Goal: Task Accomplishment & Management: Manage account settings

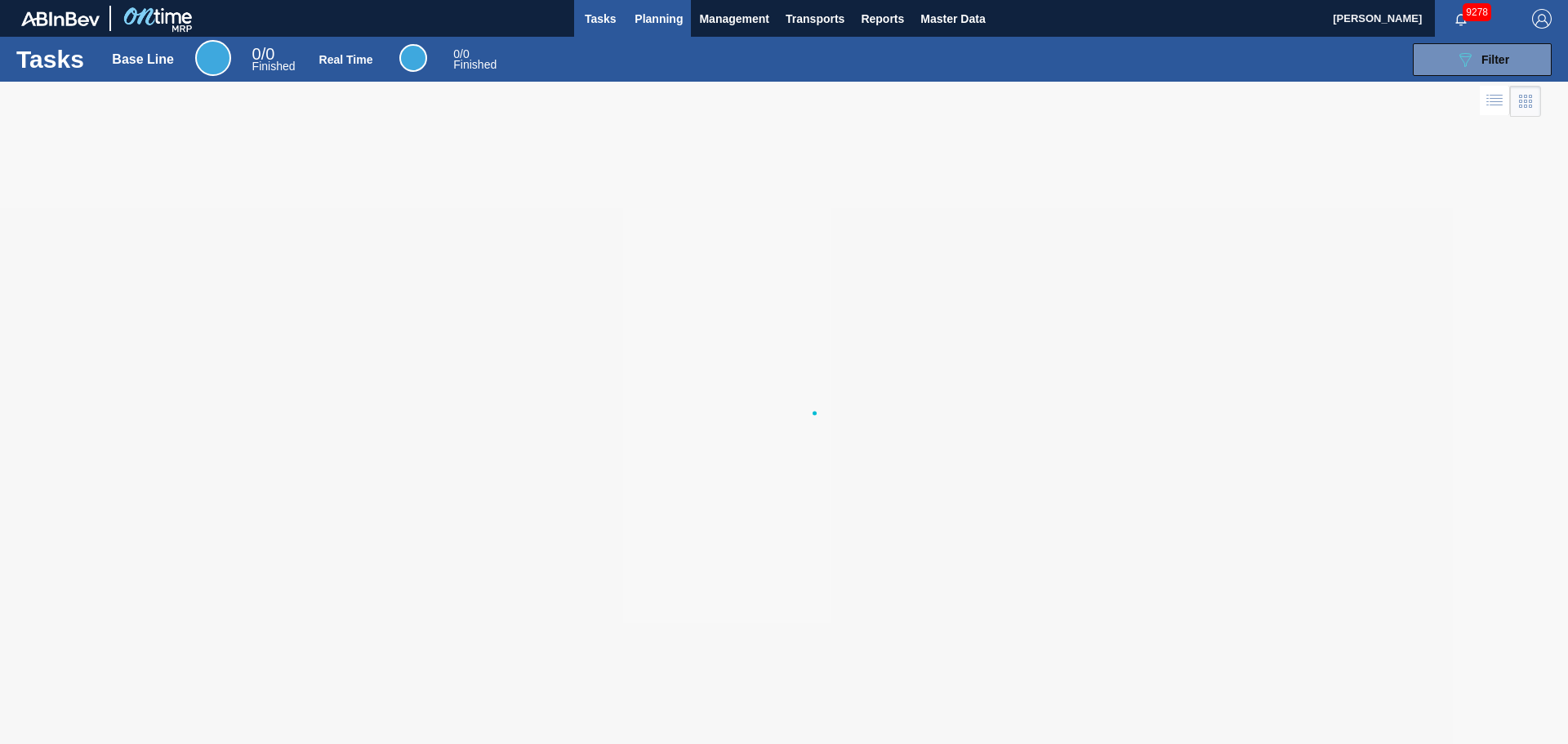
click at [662, 21] on span "Planning" at bounding box center [658, 19] width 48 height 19
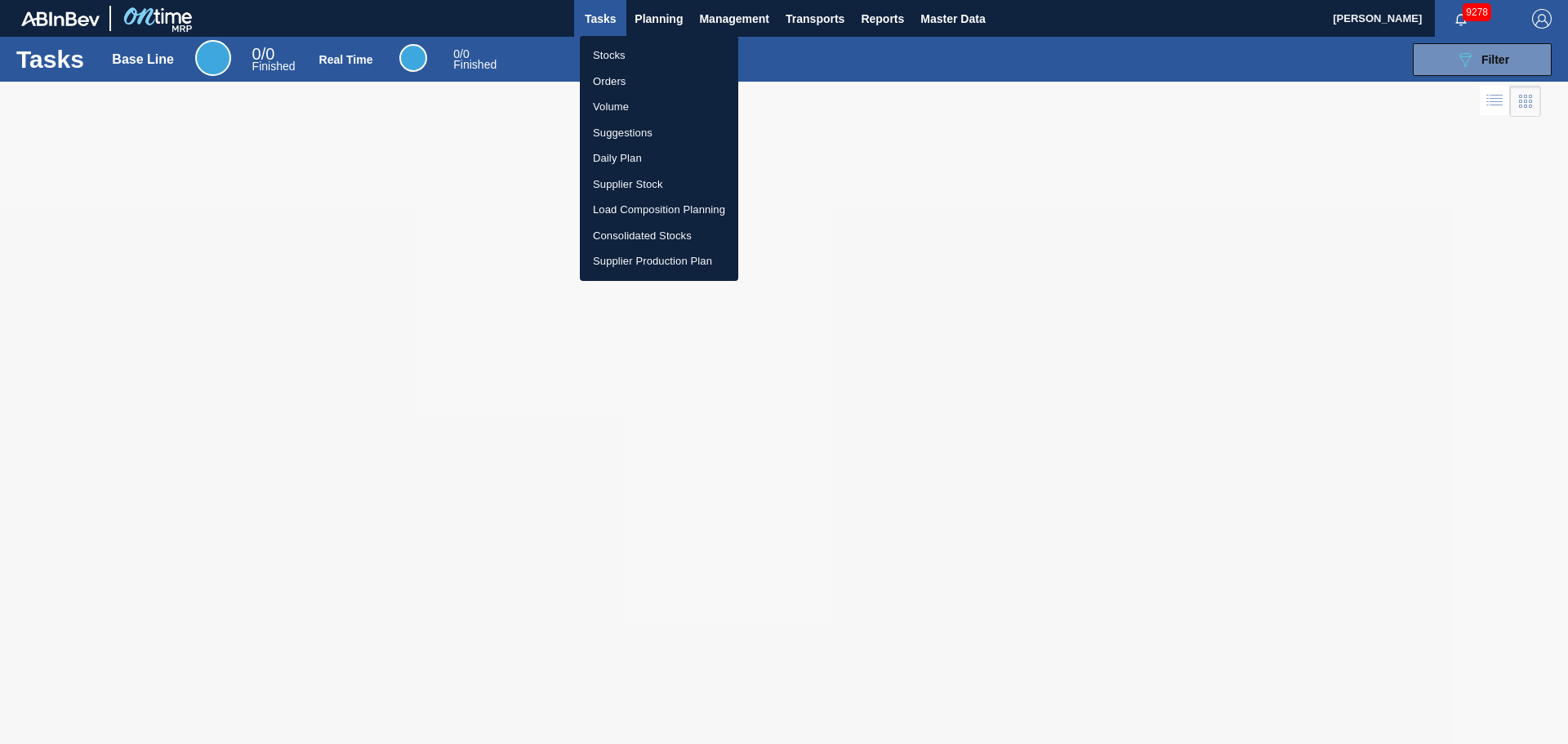
click at [974, 12] on div at bounding box center [784, 372] width 1568 height 744
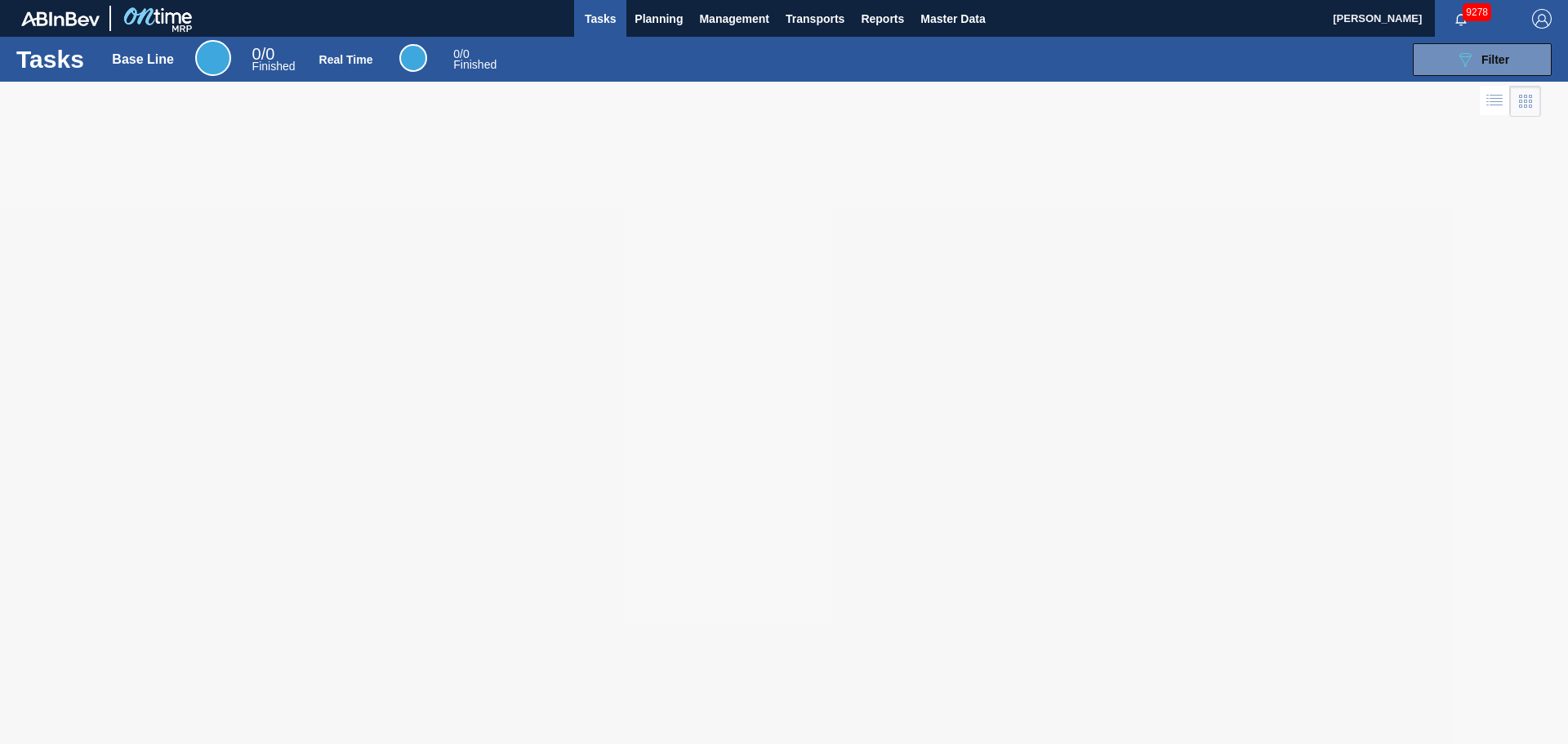
click at [967, 0] on body "Tasks Planning Management Transports Reports Master Data [PERSON_NAME] 9278 Mar…" at bounding box center [784, 0] width 1568 height 0
click at [967, 20] on span "Master Data" at bounding box center [953, 19] width 64 height 19
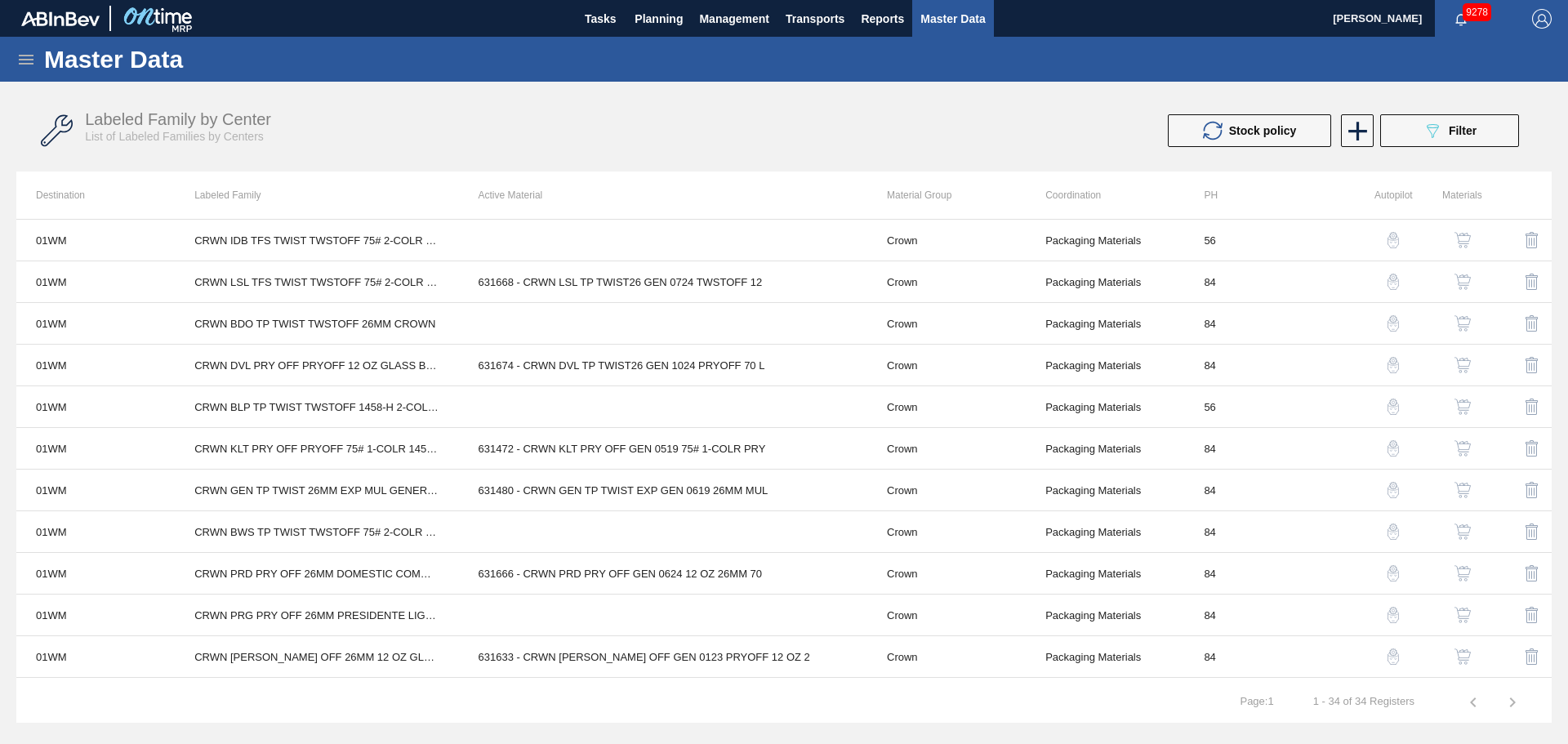
click at [1439, 135] on icon "089F7B8B-B2A5-4AFE-B5C0-19BA573D28AC" at bounding box center [1433, 130] width 19 height 19
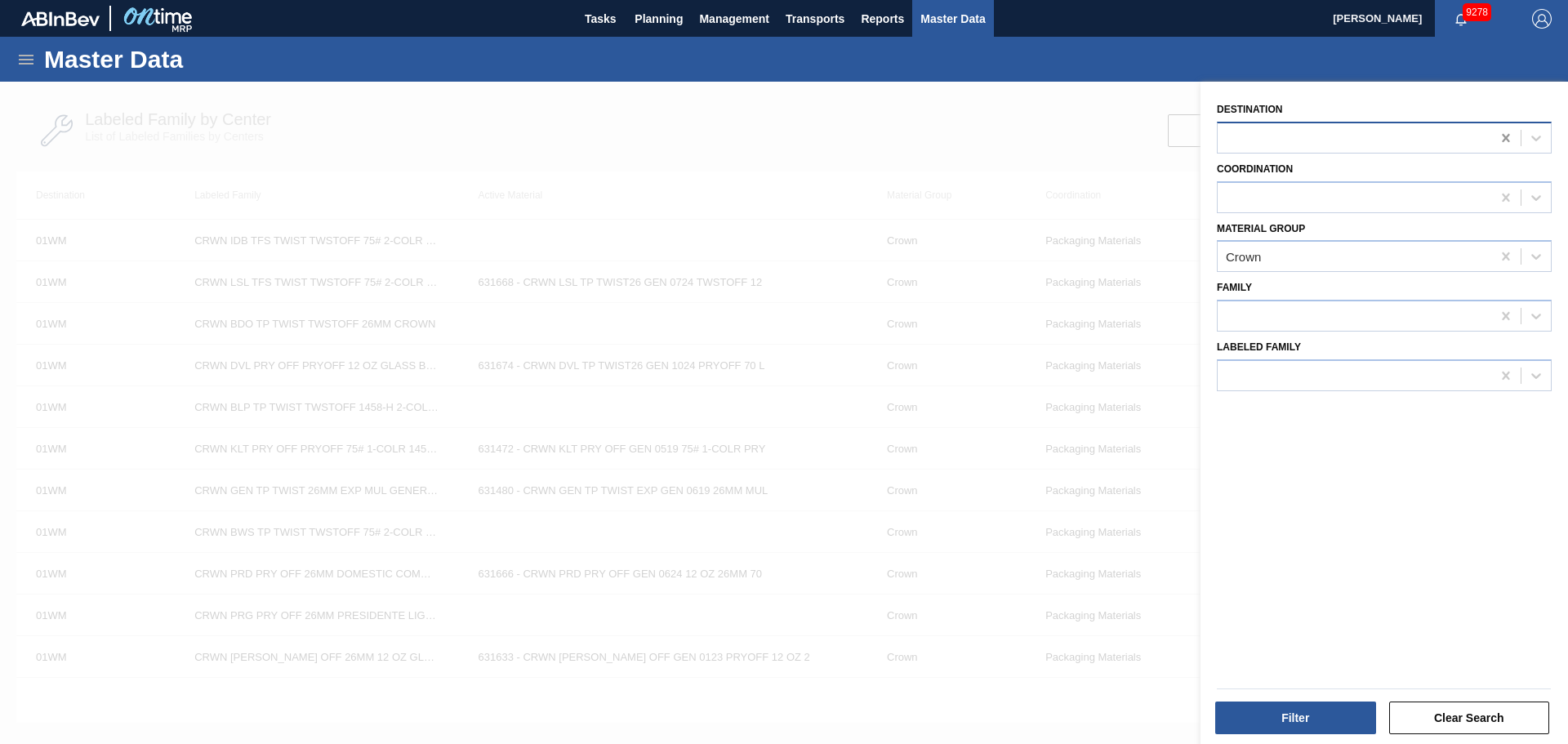
click at [1505, 134] on icon at bounding box center [1505, 137] width 16 height 16
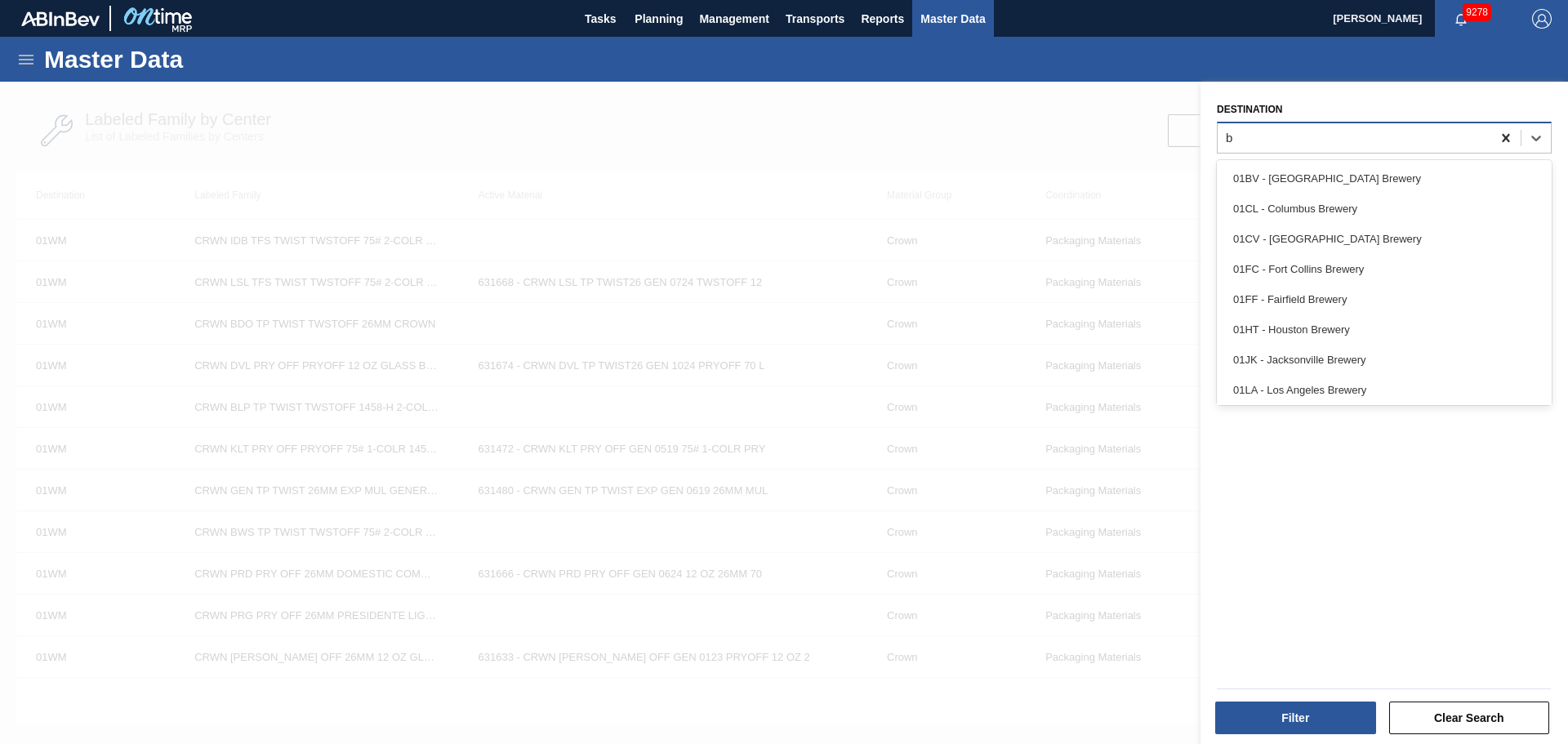
type input "ba"
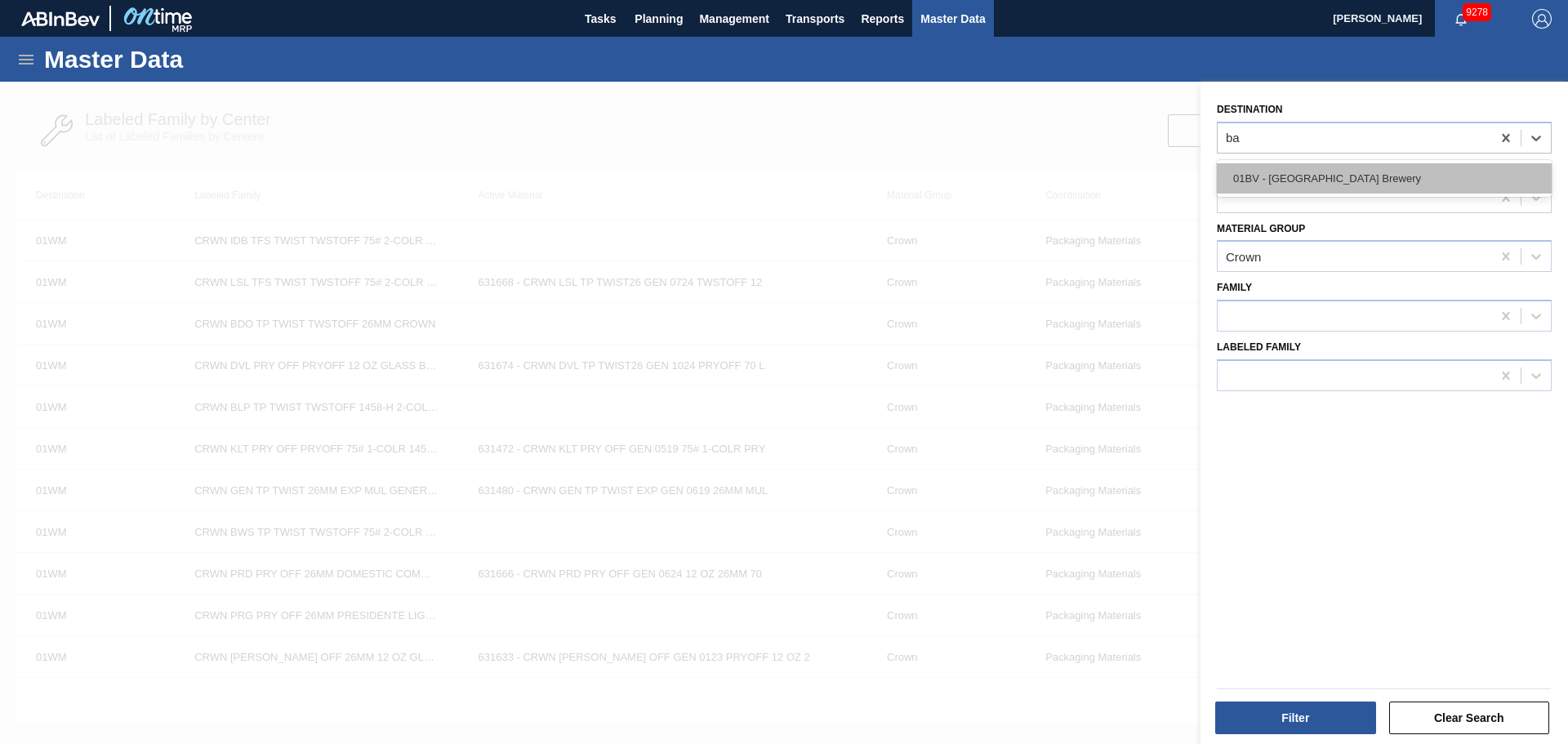
click at [1387, 184] on div "01BV - [GEOGRAPHIC_DATA] Brewery" at bounding box center [1384, 179] width 335 height 30
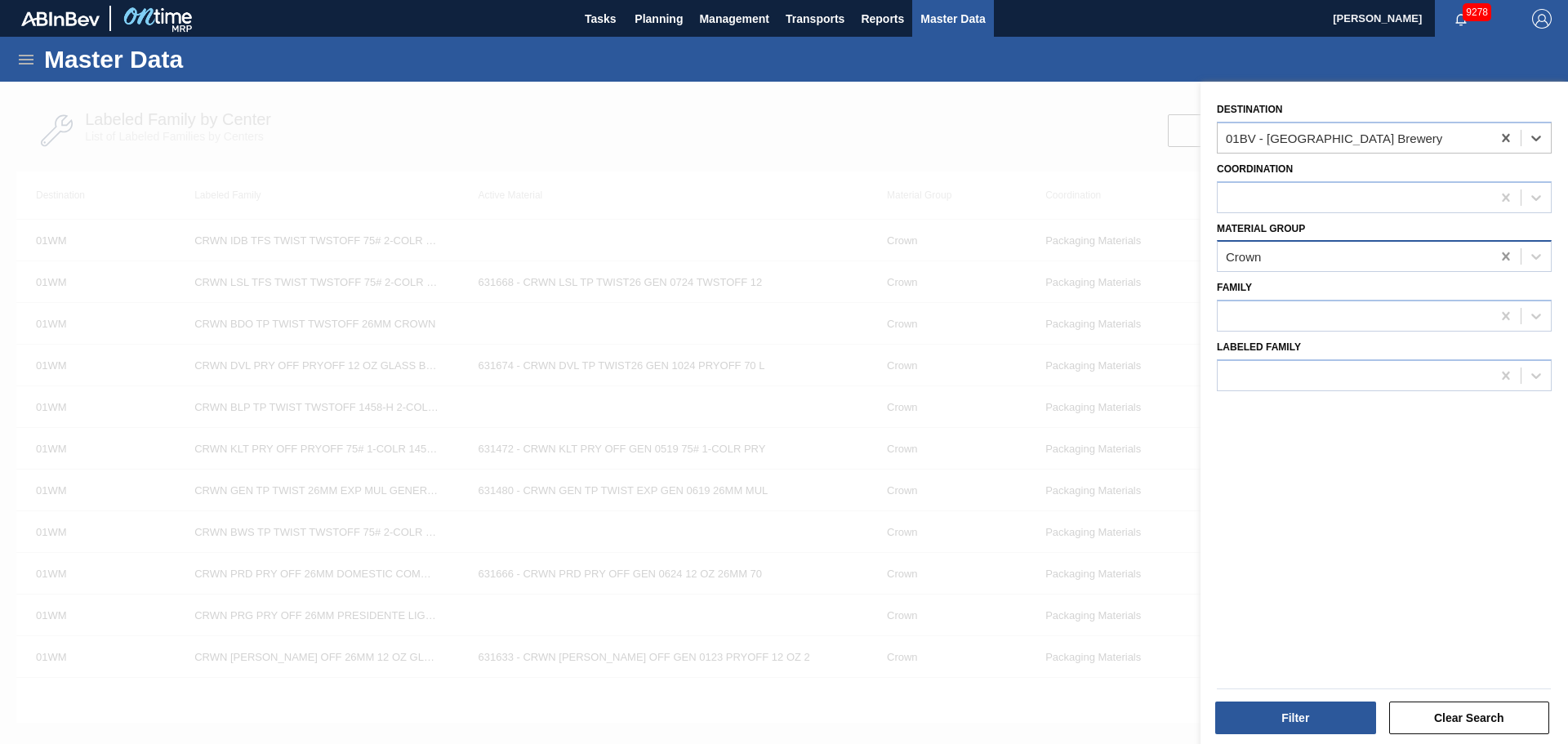
click at [1502, 256] on icon at bounding box center [1505, 256] width 16 height 16
click at [1260, 276] on div "Family" at bounding box center [1384, 304] width 335 height 56
click at [1263, 256] on div at bounding box center [1354, 257] width 273 height 24
type Group "car"
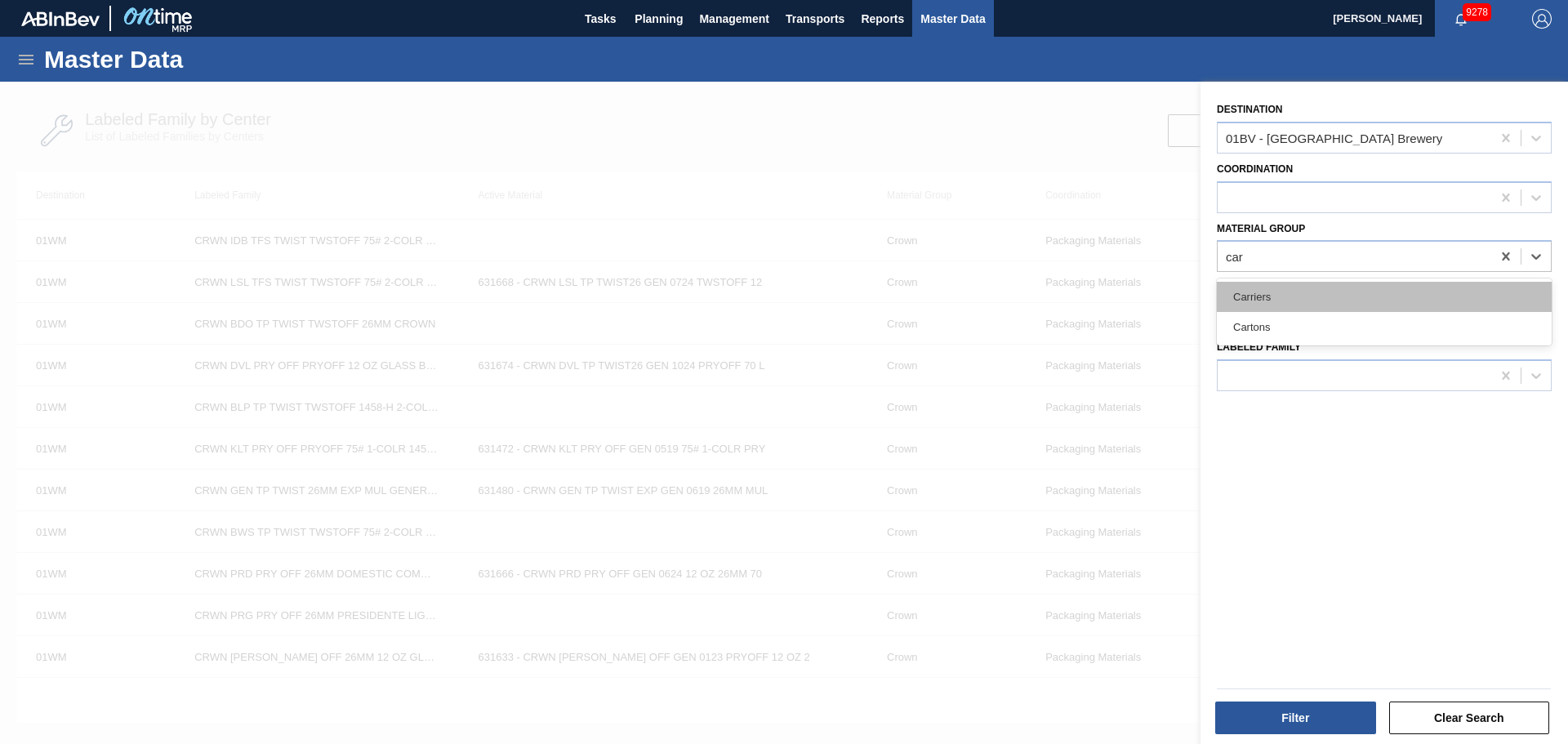
click at [1264, 298] on div "Carriers" at bounding box center [1384, 297] width 335 height 30
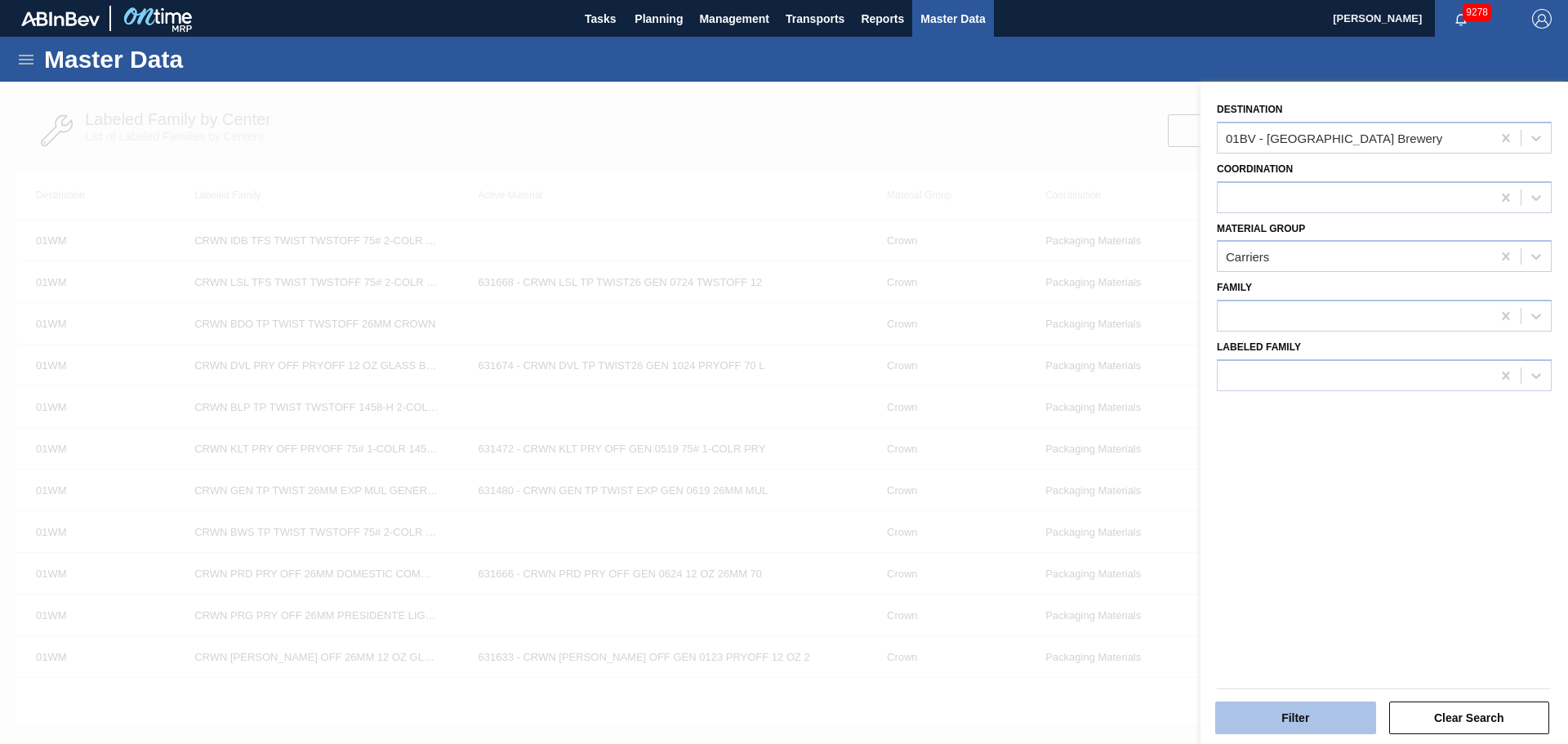
click at [1315, 704] on button "Filter" at bounding box center [1296, 718] width 161 height 33
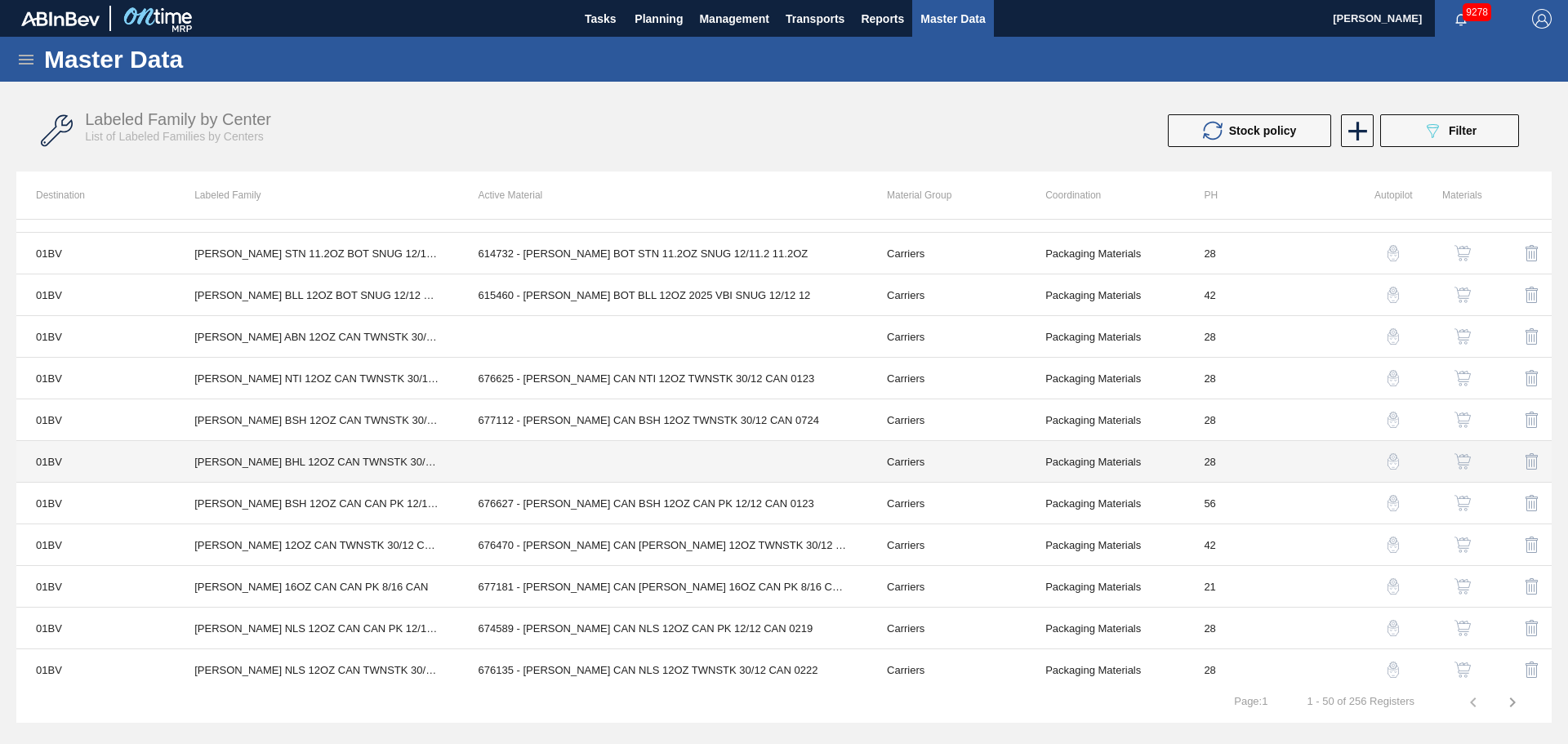
scroll to position [817, 0]
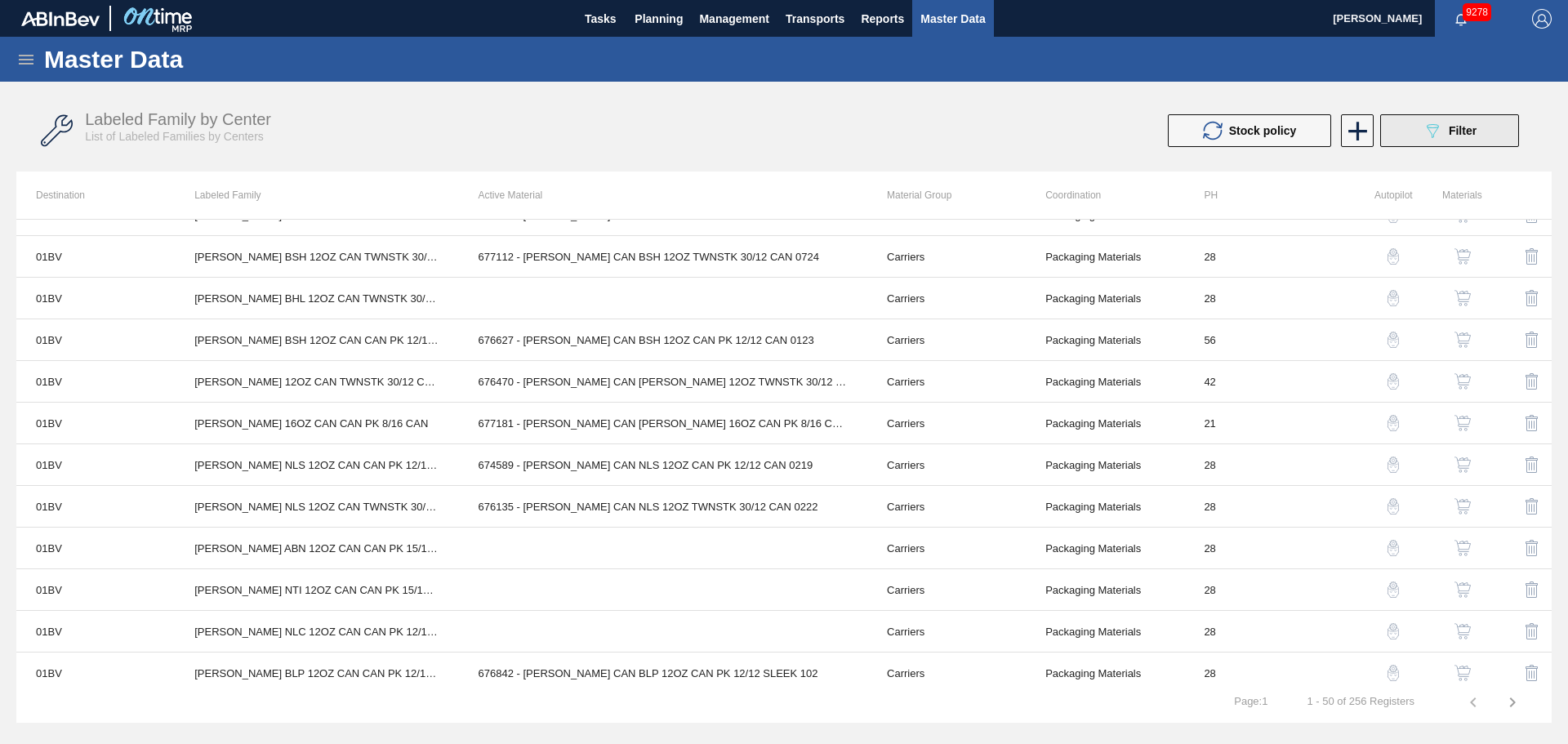
click at [1477, 130] on span "Filter" at bounding box center [1462, 130] width 28 height 13
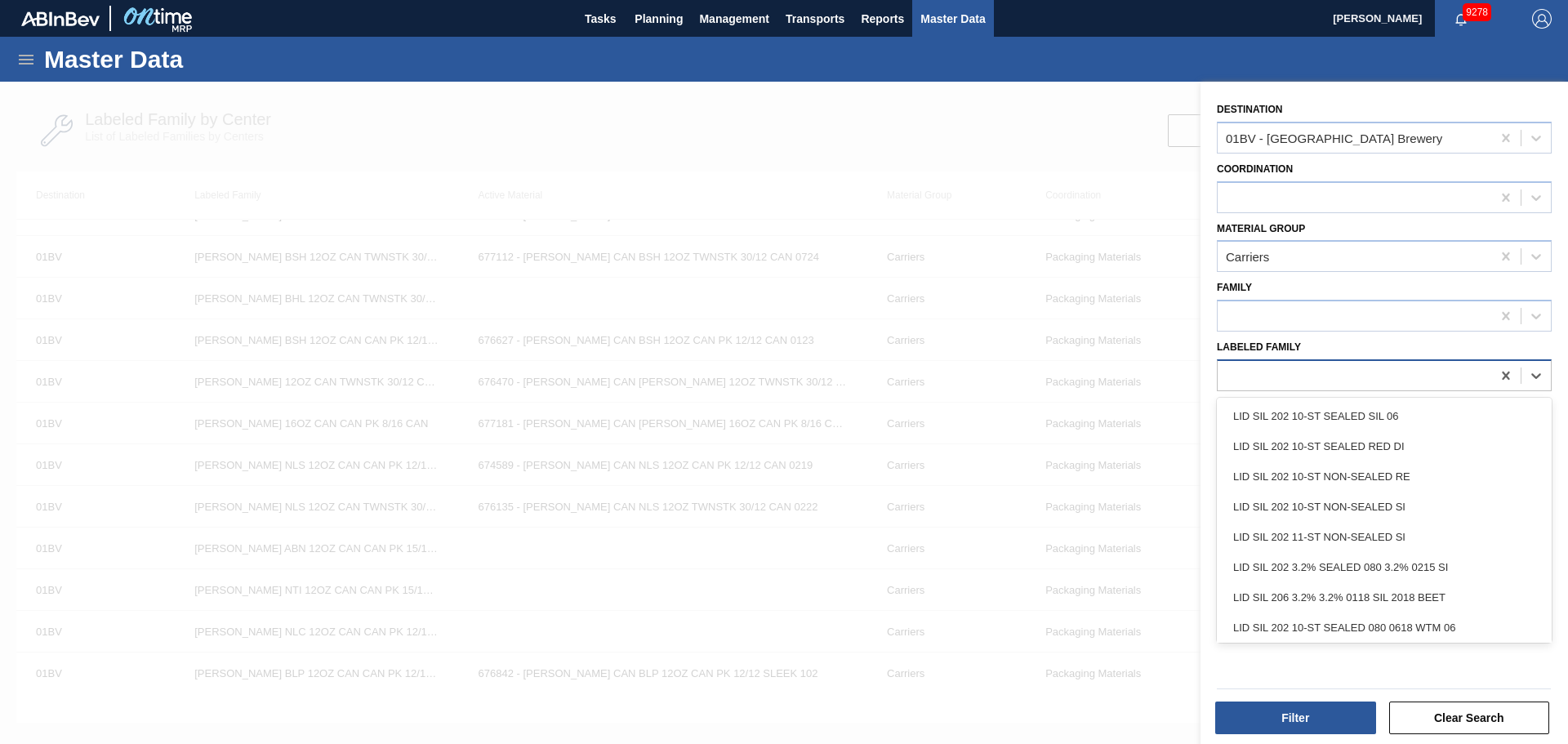
click at [1292, 384] on div at bounding box center [1354, 376] width 273 height 24
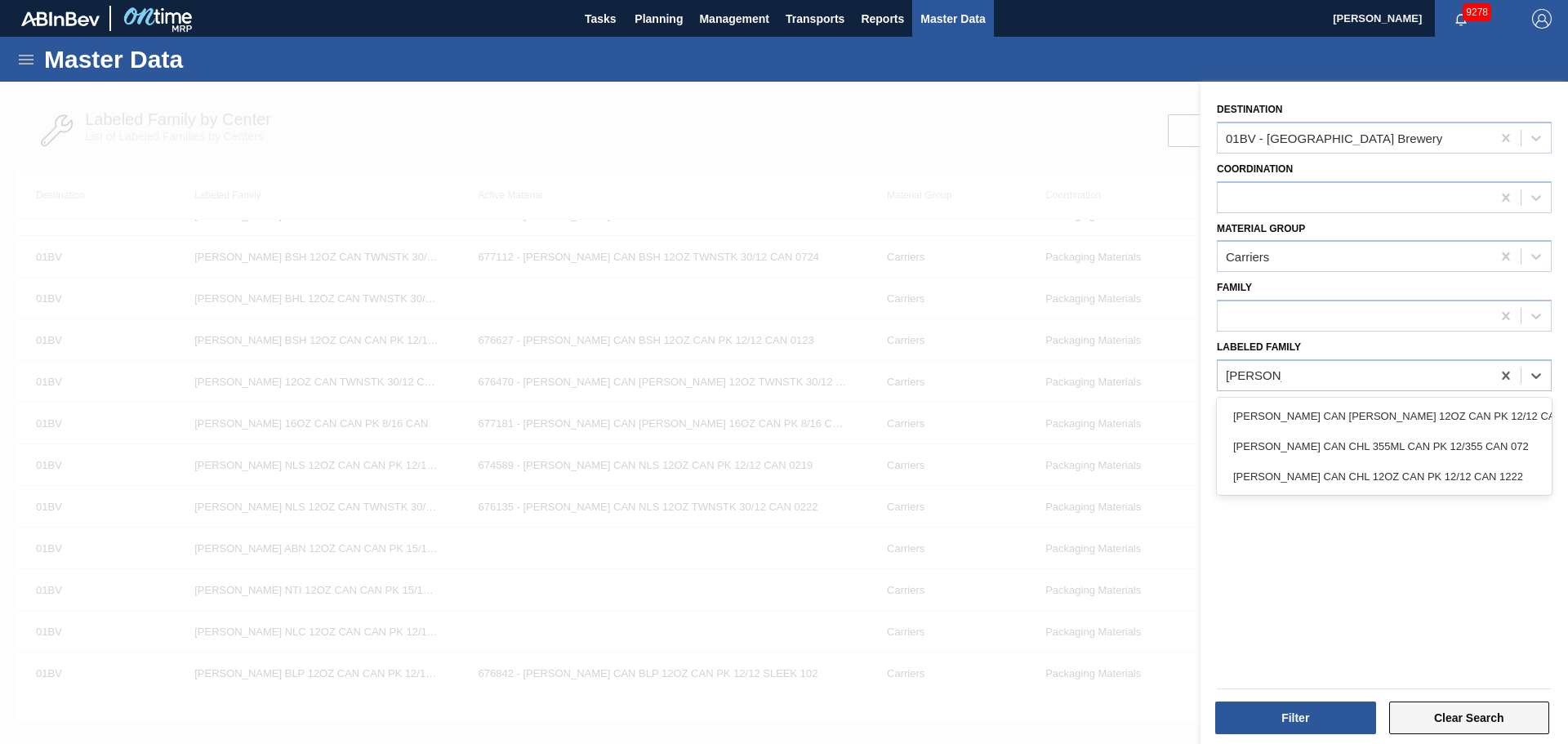
type Family "[PERSON_NAME] can c"
click at [1477, 716] on button "Clear Search" at bounding box center [1470, 718] width 161 height 33
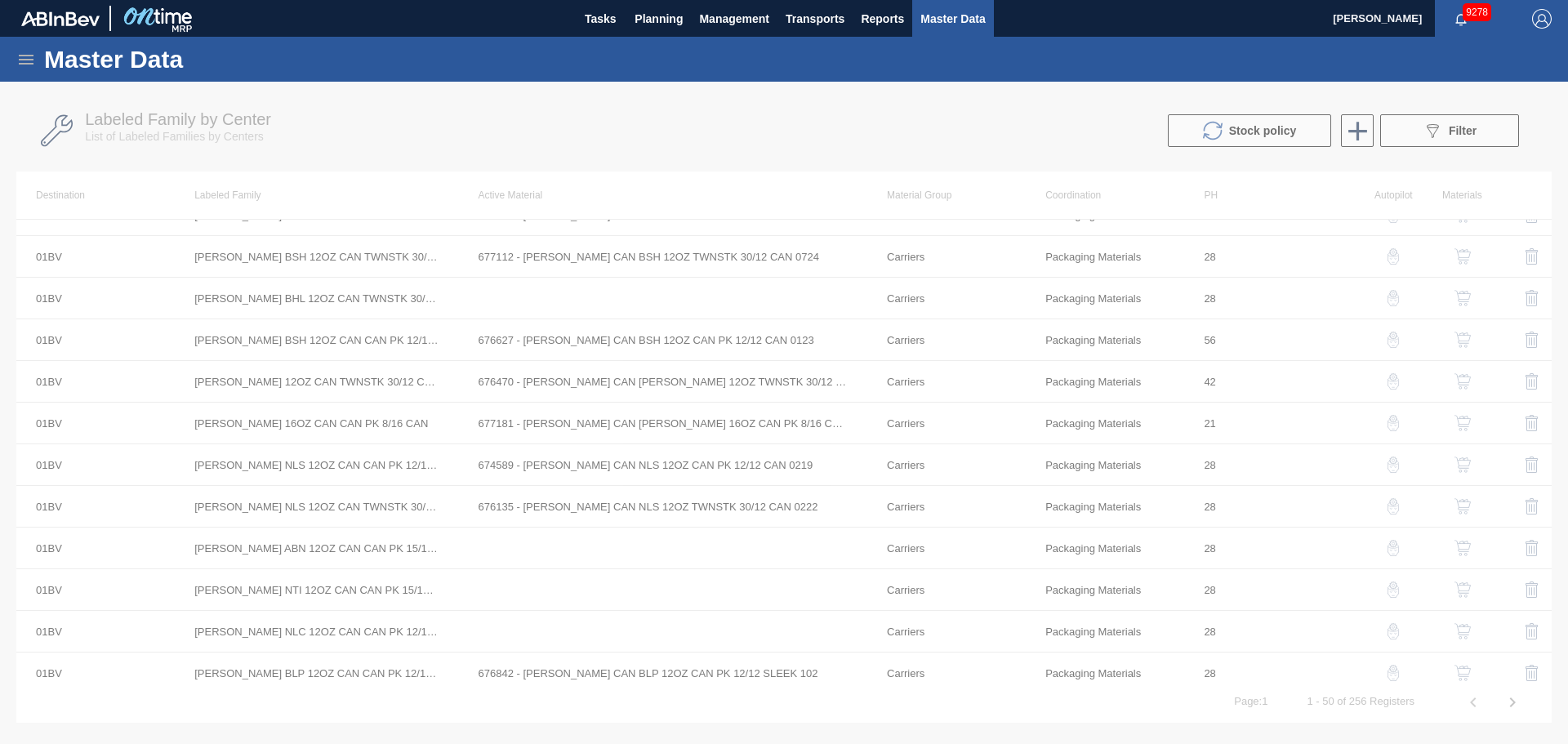
click at [1472, 137] on div at bounding box center [784, 413] width 1568 height 663
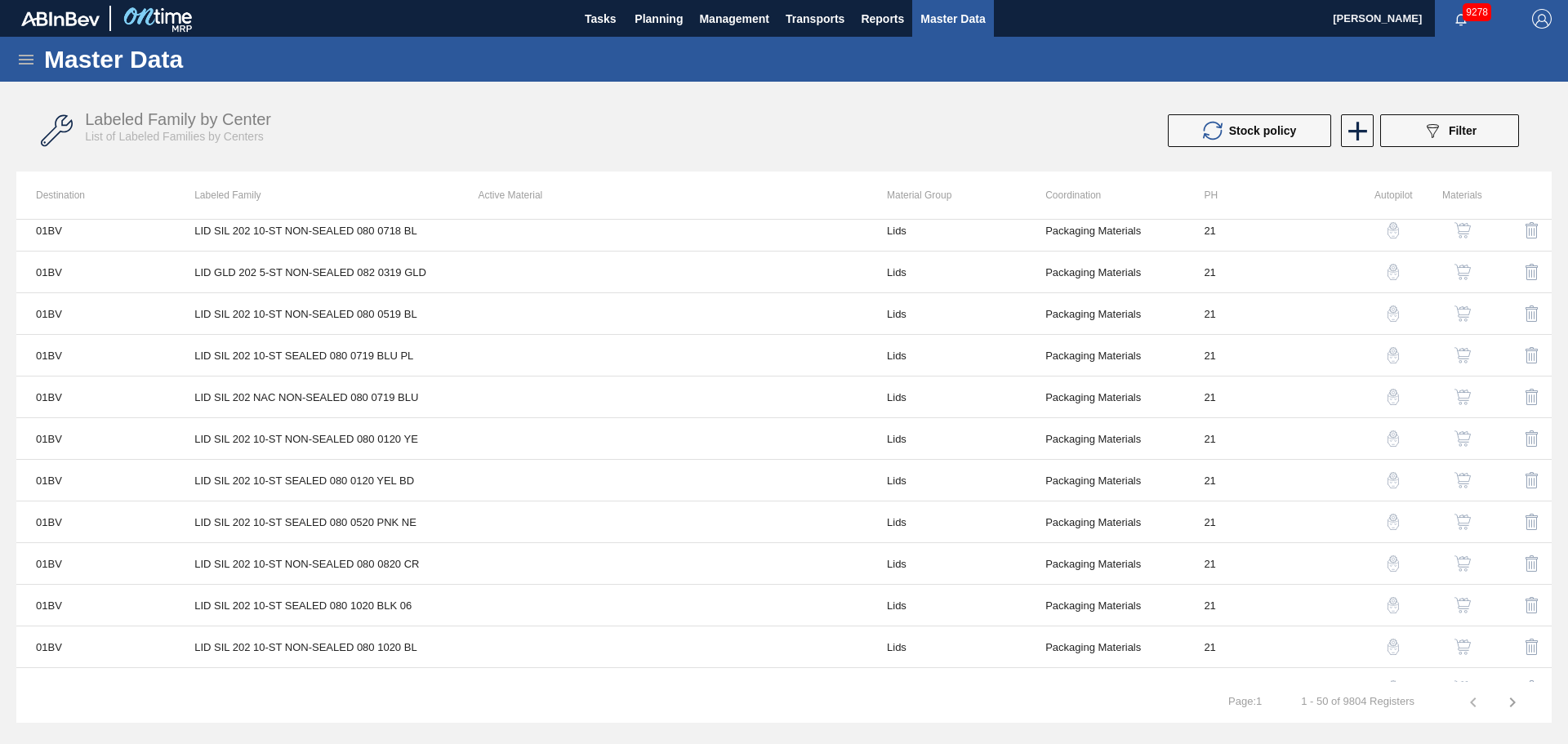
scroll to position [653, 0]
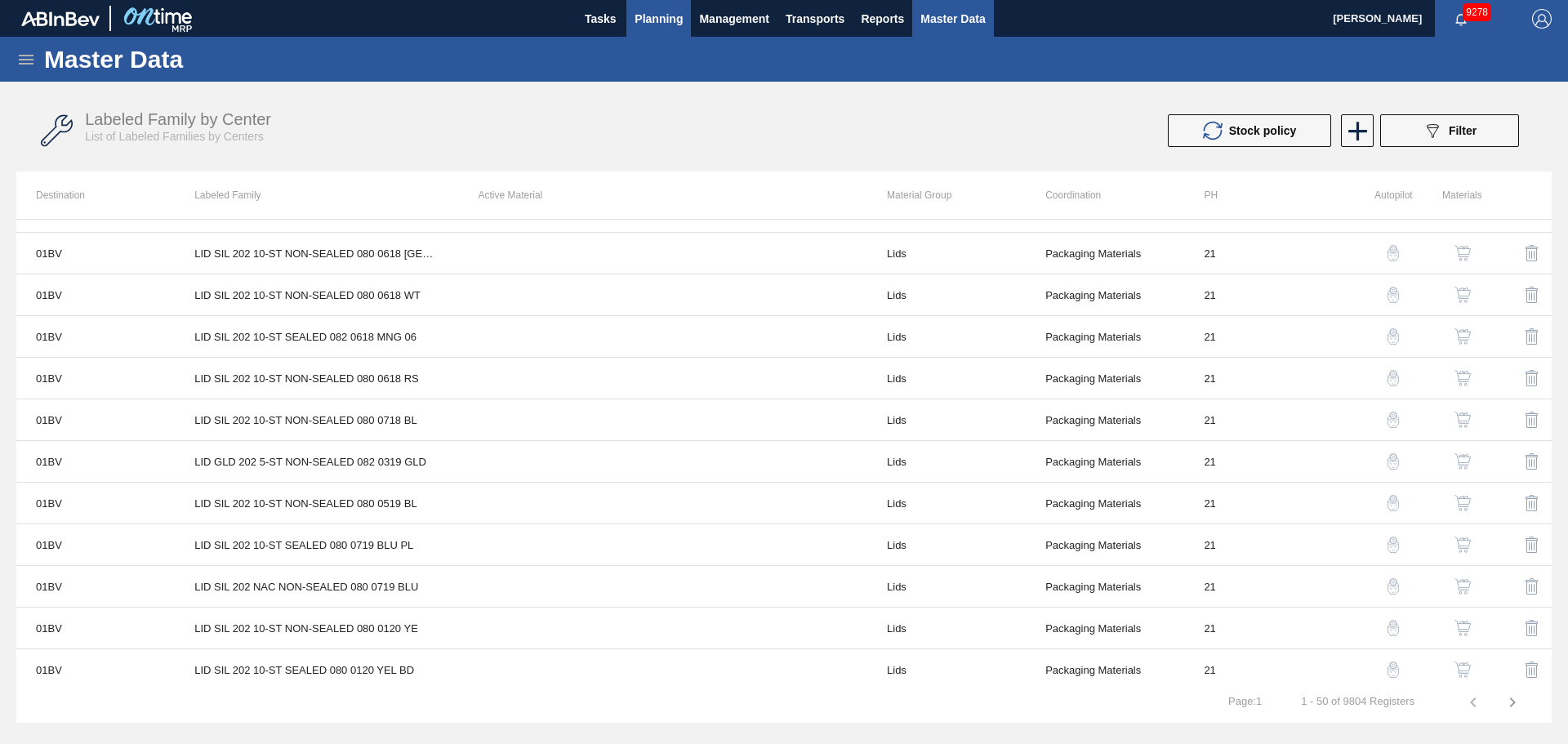
click at [620, 25] on button "Tasks" at bounding box center [601, 18] width 52 height 36
click at [659, 22] on span "Planning" at bounding box center [658, 19] width 48 height 19
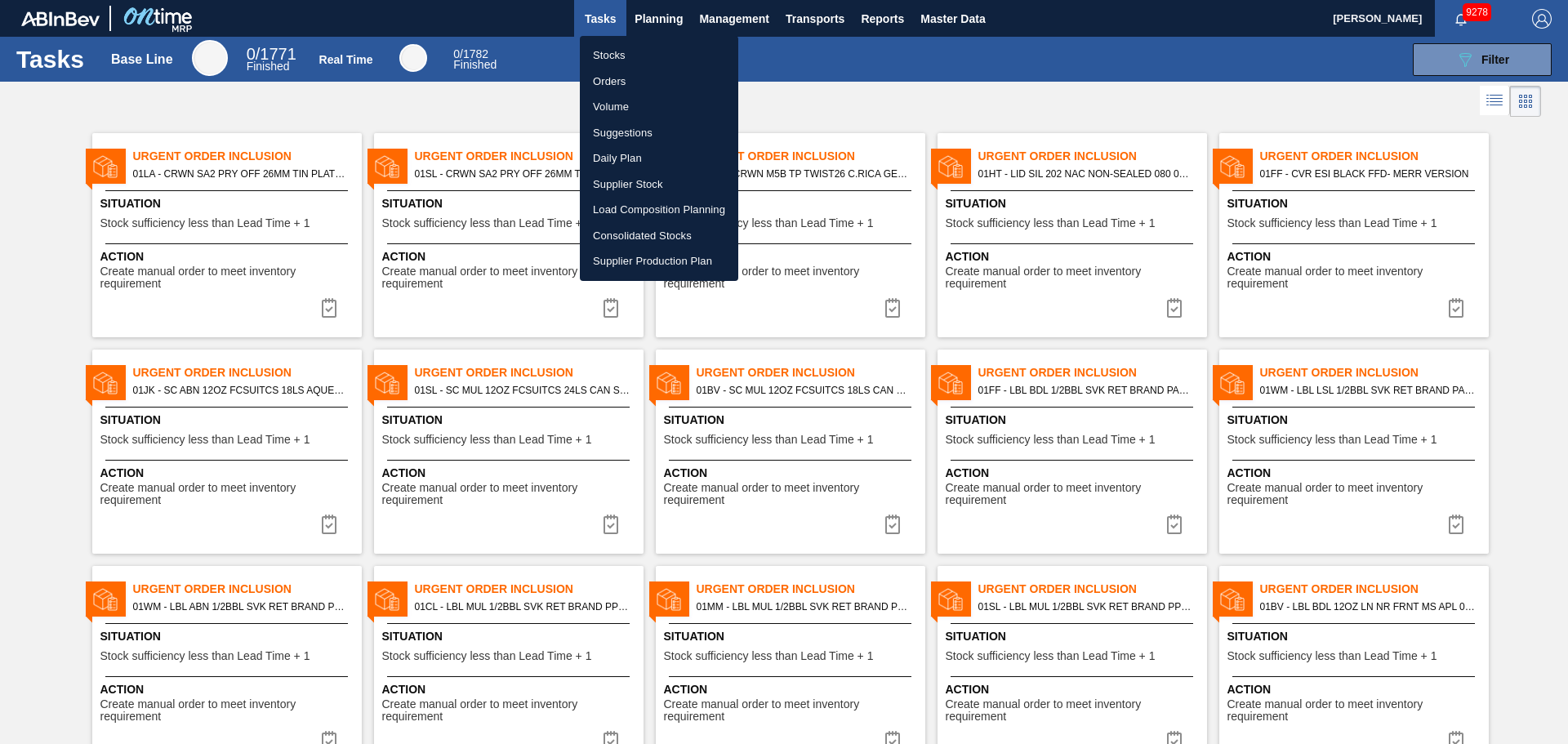
click at [648, 8] on div at bounding box center [784, 372] width 1568 height 744
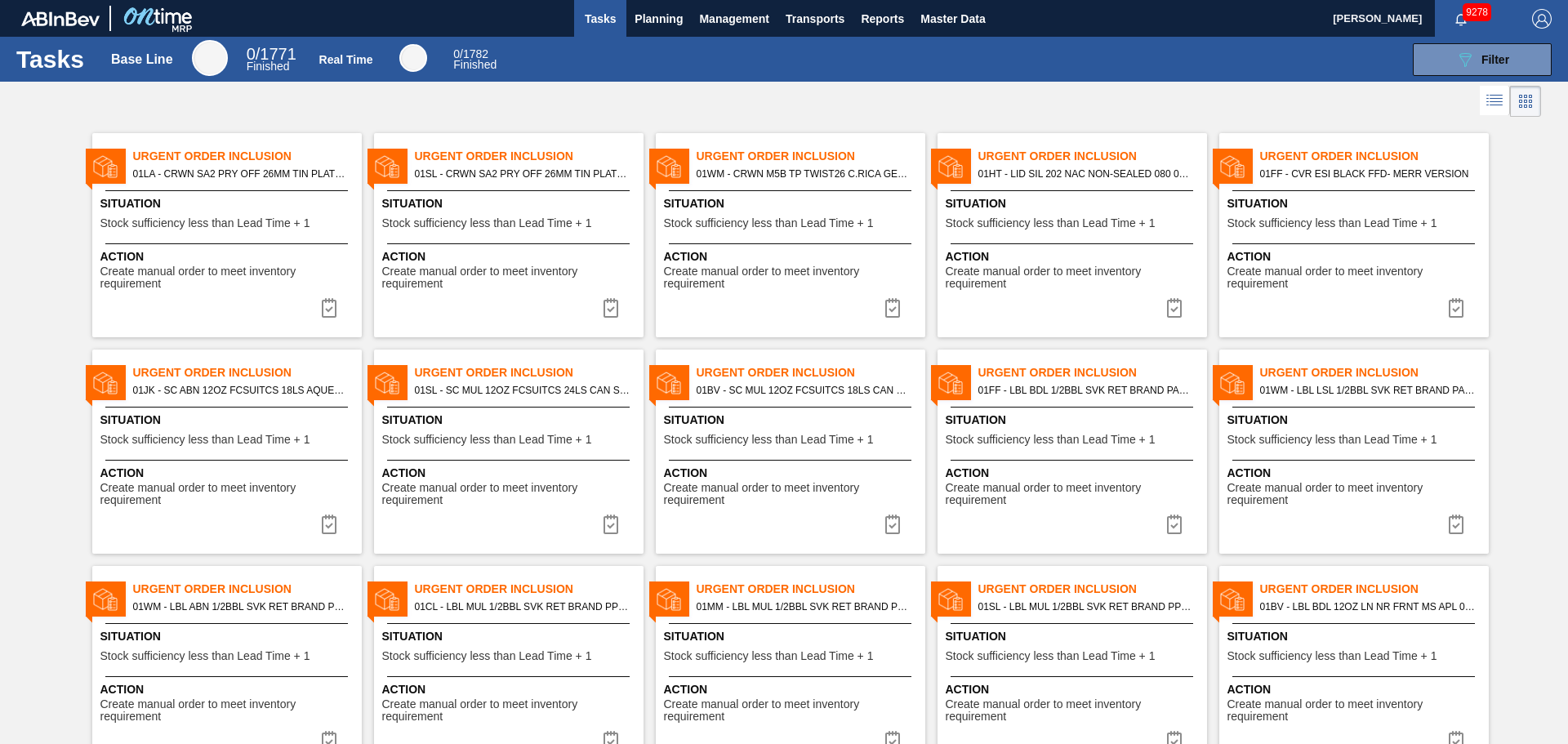
click at [652, 14] on div "Stocks Orders Volume Suggestions Daily Plan Supplier Stock Load Composition Pla…" at bounding box center [784, 372] width 1568 height 744
click at [652, 16] on span "Planning" at bounding box center [658, 19] width 48 height 19
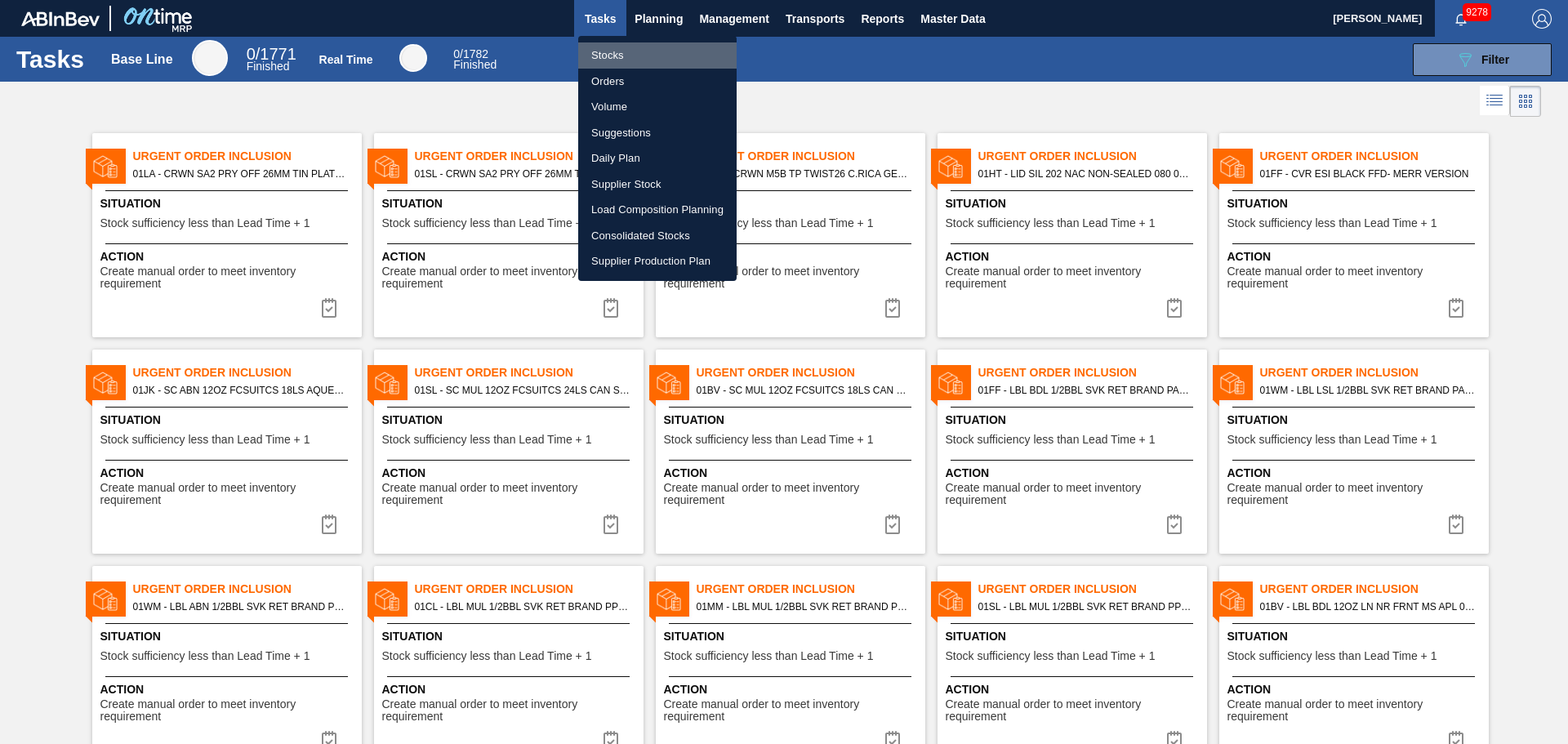
click at [640, 44] on li "Stocks" at bounding box center [657, 55] width 158 height 26
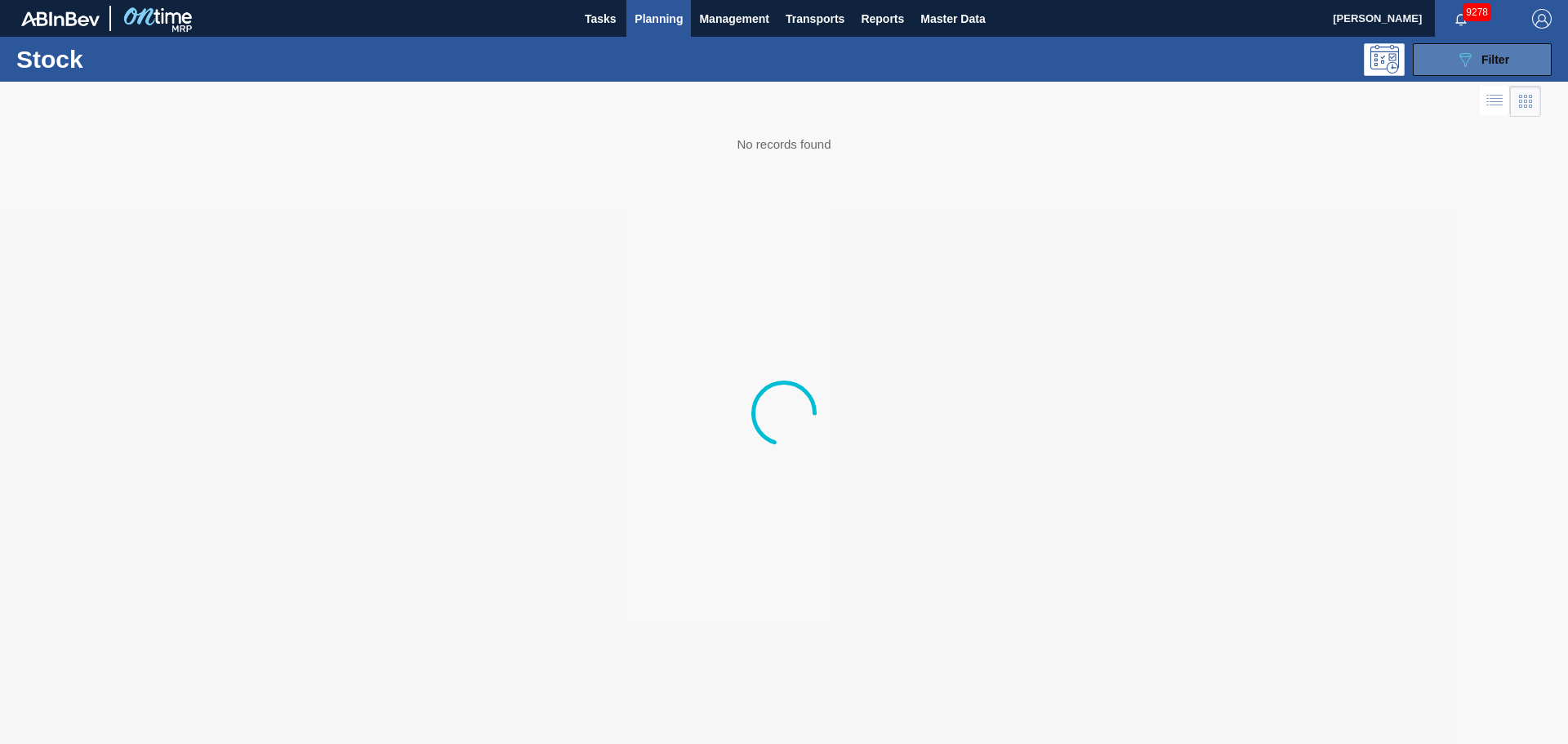
click at [1480, 70] on button "089F7B8B-B2A5-4AFE-B5C0-19BA573D28AC Filter" at bounding box center [1483, 59] width 139 height 33
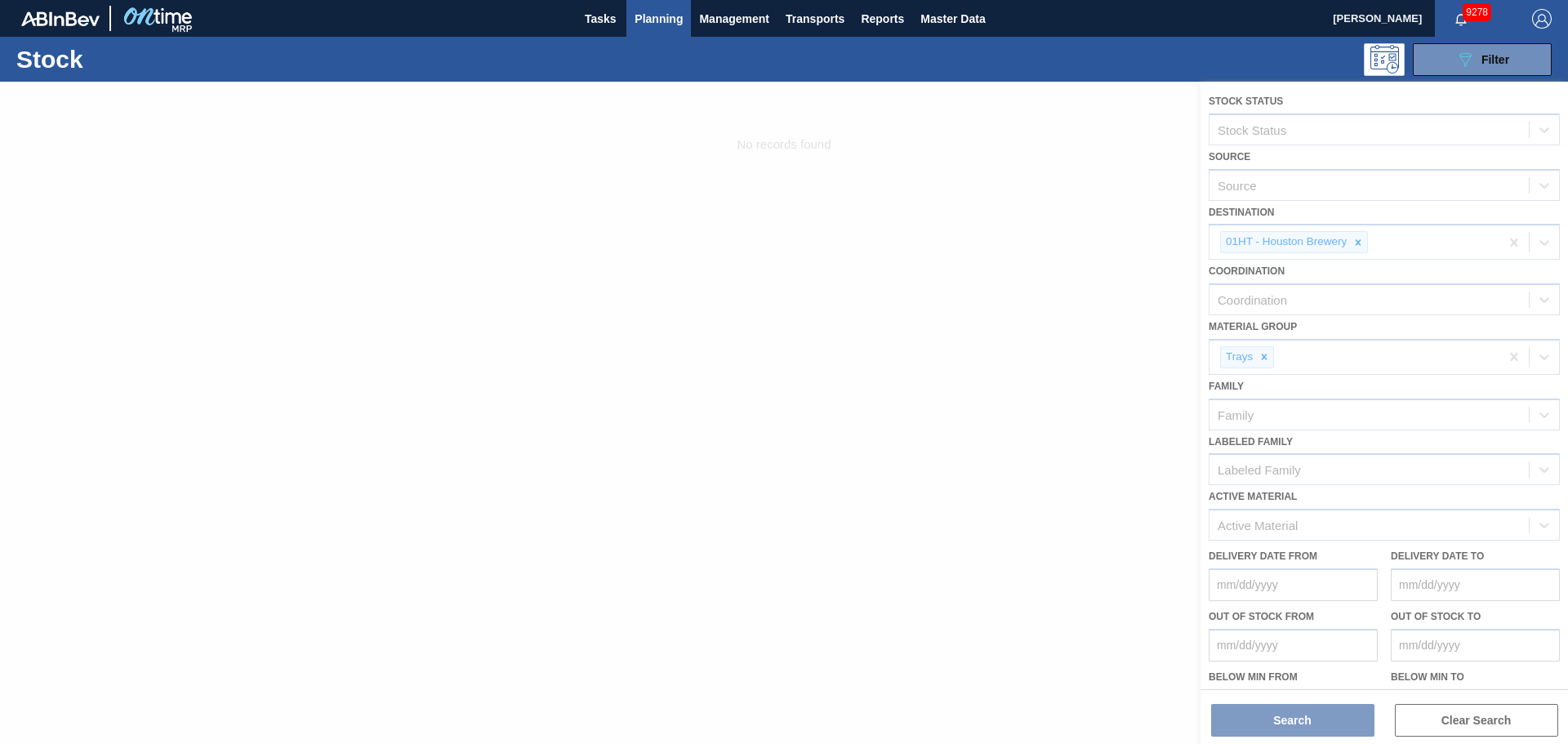
click at [1362, 247] on div at bounding box center [784, 413] width 1568 height 663
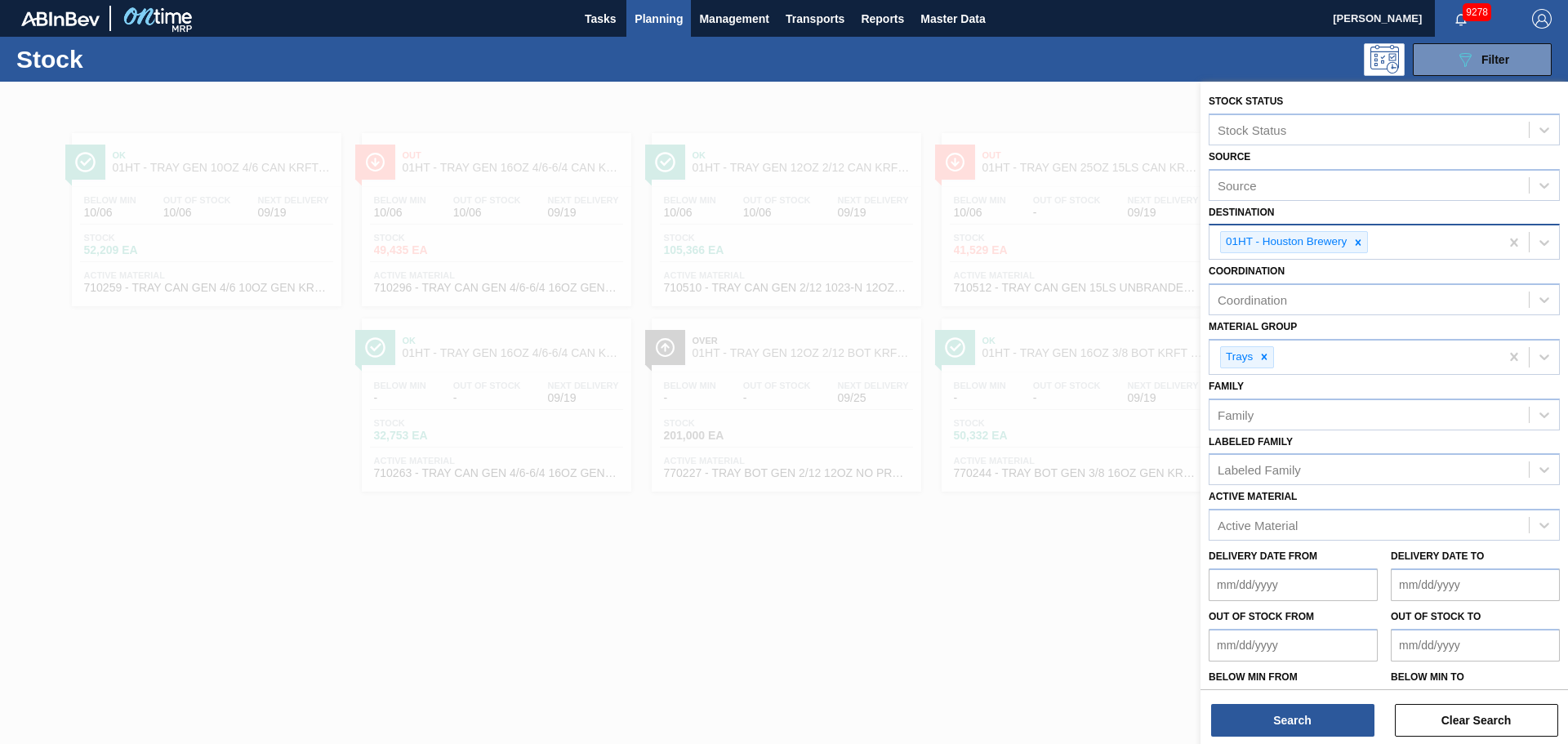
click at [1359, 240] on icon at bounding box center [1359, 243] width 12 height 12
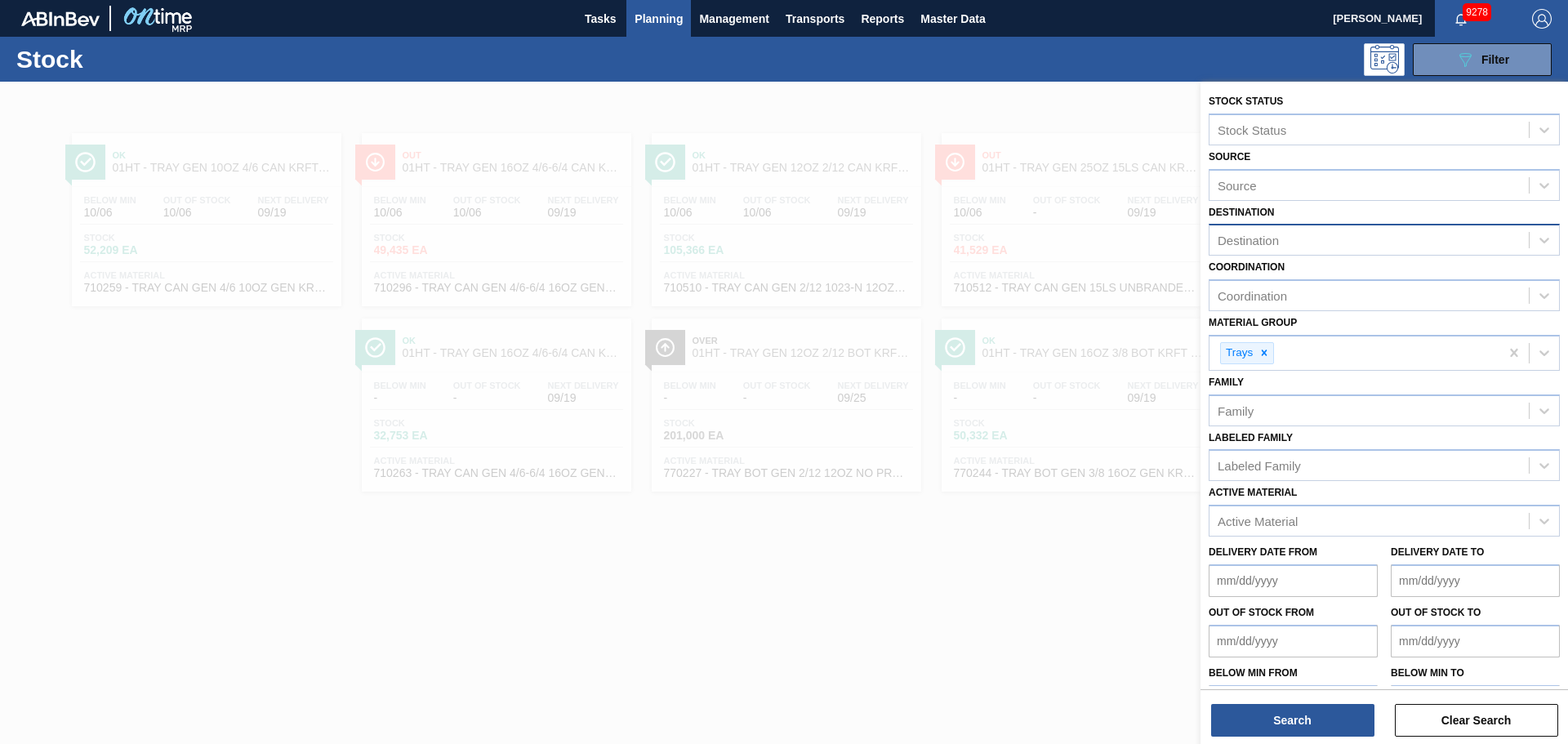
click at [1329, 235] on div "Destination" at bounding box center [1369, 240] width 319 height 24
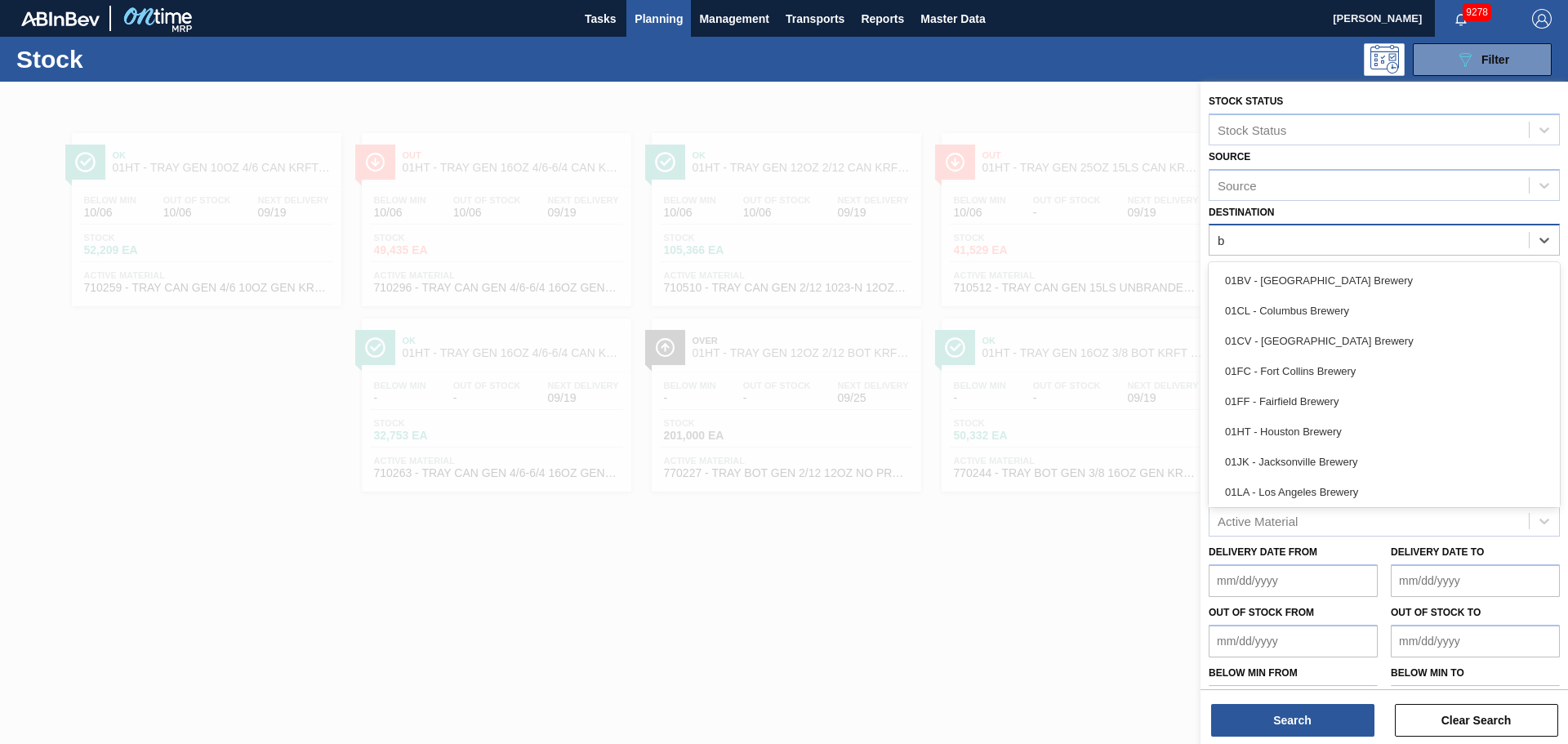
type input "ba"
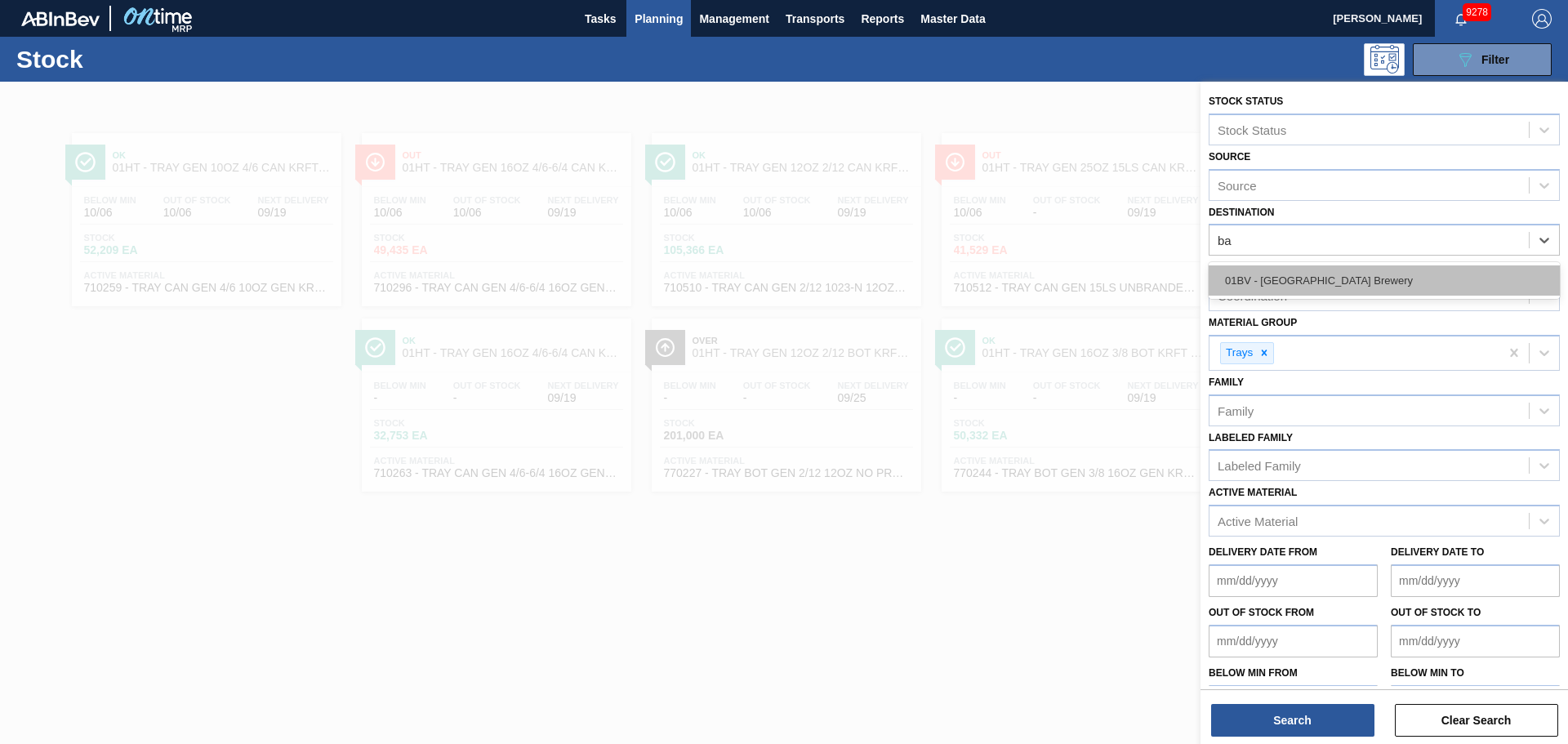
click at [1325, 271] on div "01BV - [GEOGRAPHIC_DATA] Brewery" at bounding box center [1384, 281] width 351 height 30
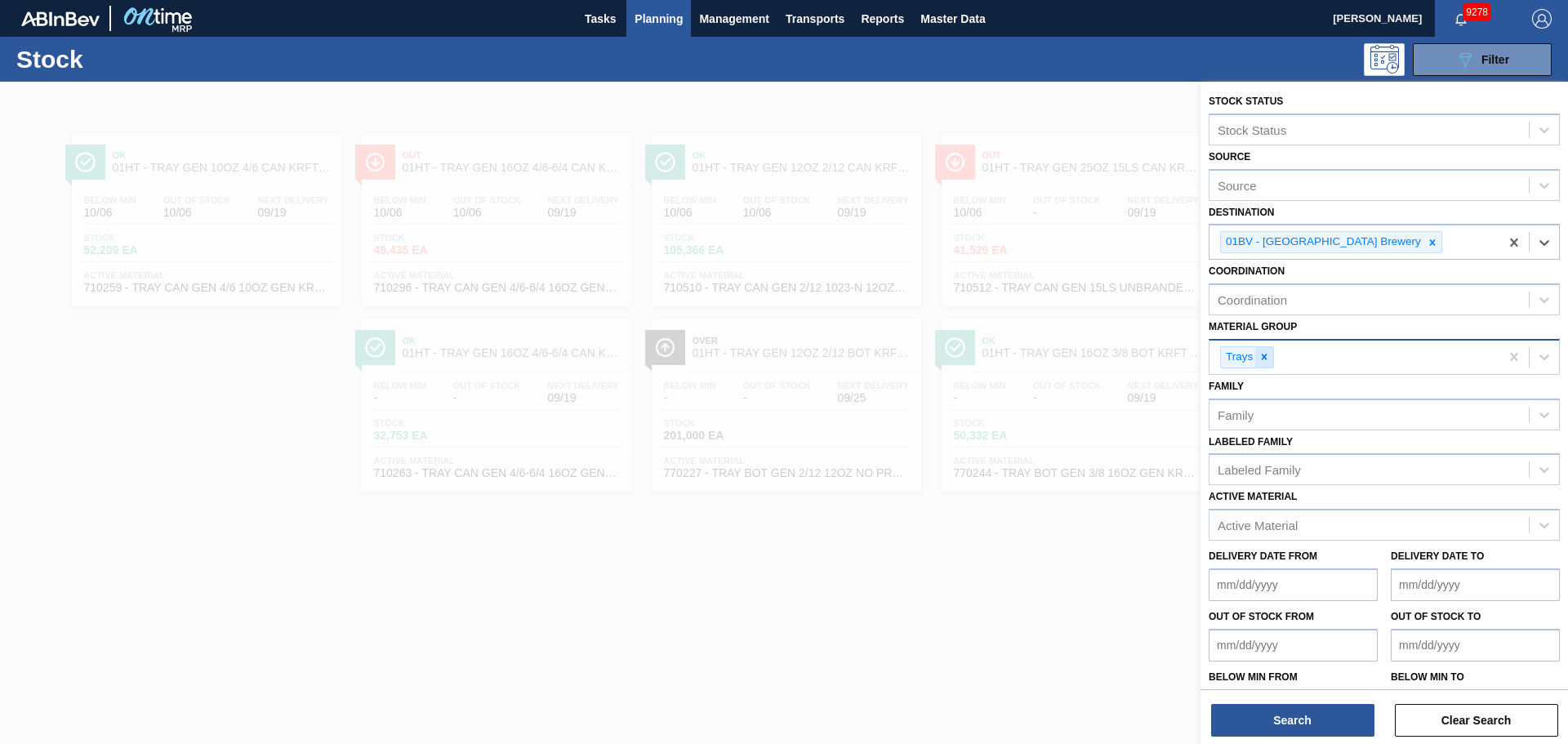
click at [1266, 356] on icon at bounding box center [1264, 357] width 6 height 6
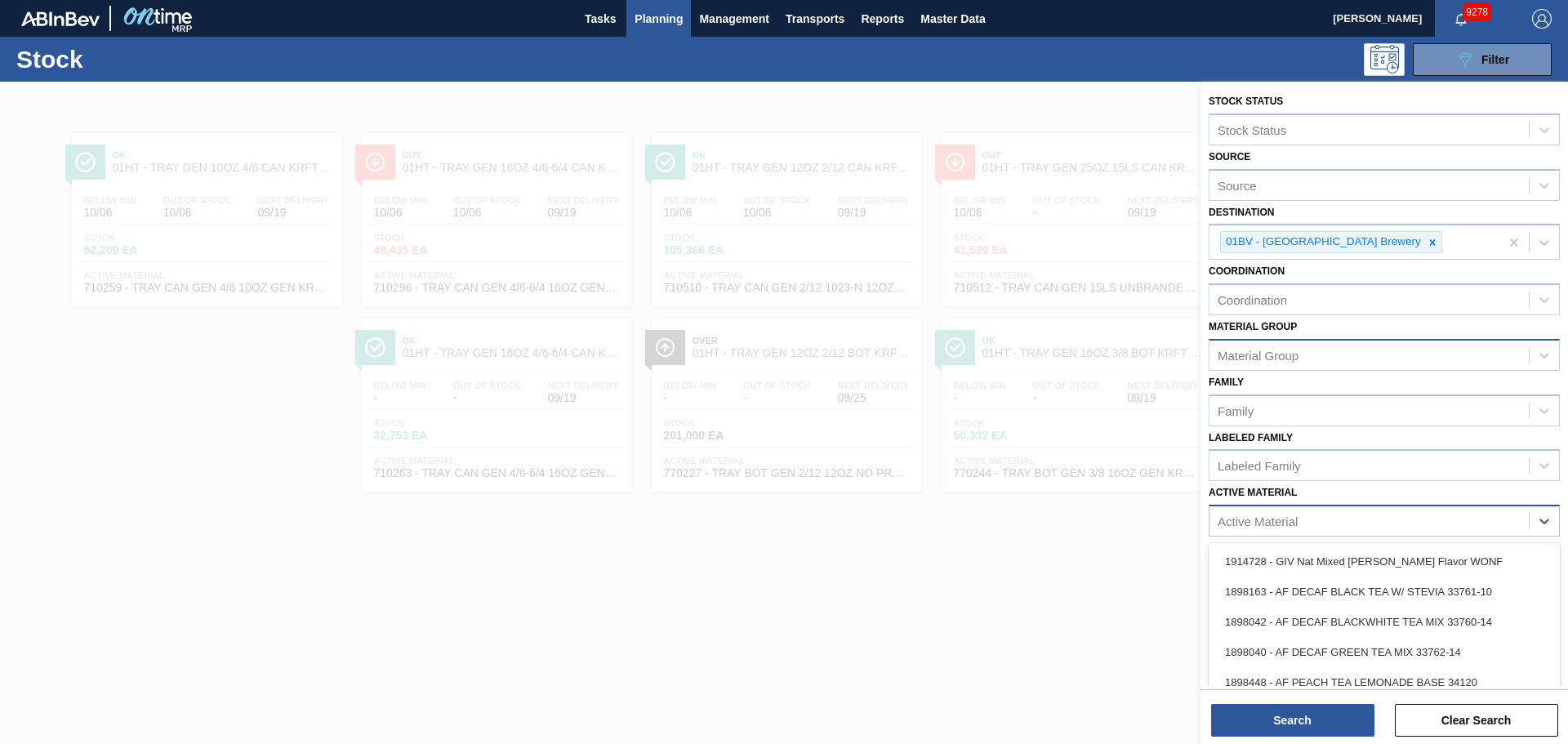
click at [1253, 536] on div "Active Material" at bounding box center [1384, 521] width 351 height 32
click at [1318, 519] on div "Active Material" at bounding box center [1369, 521] width 319 height 24
type Material "677190"
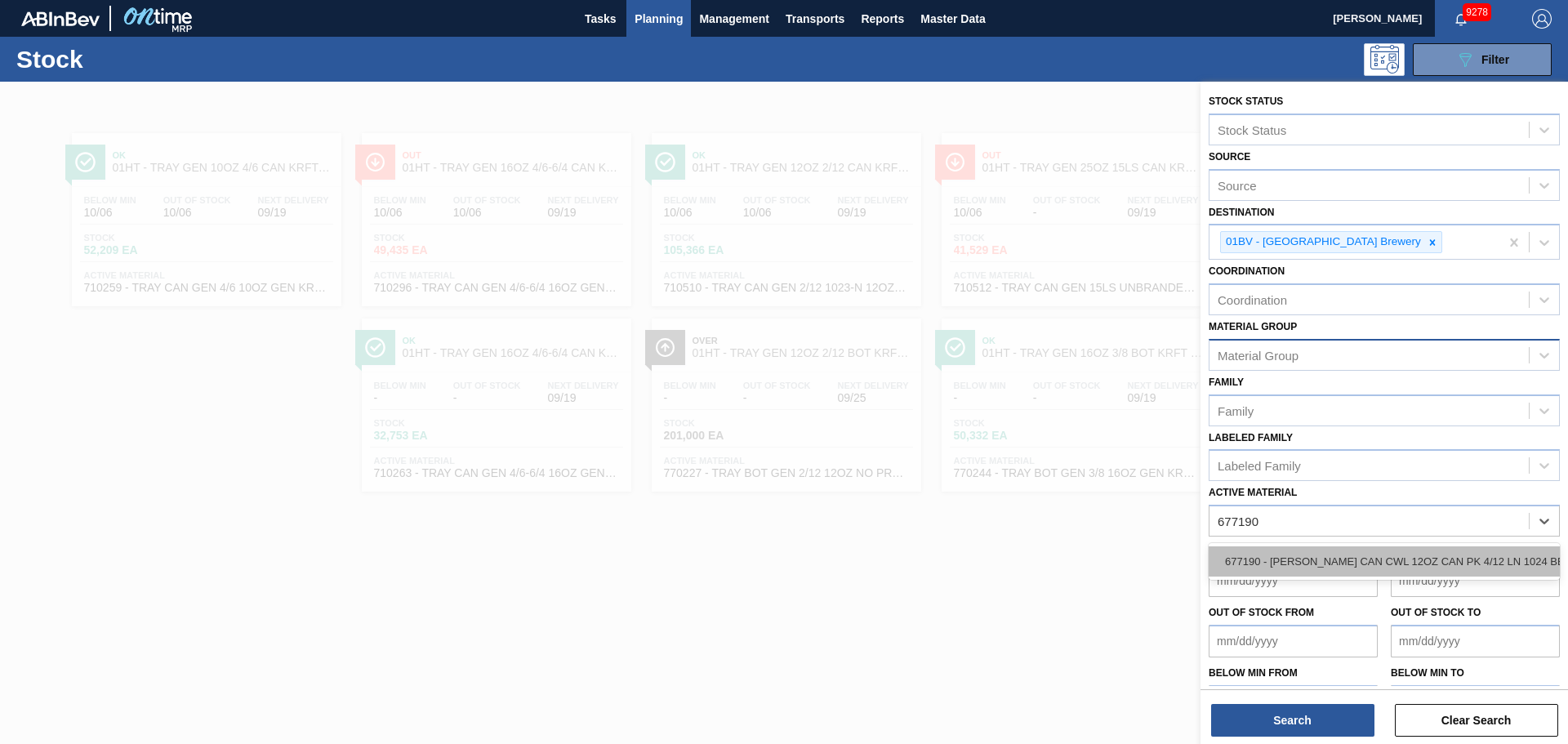
click at [1293, 567] on div "677190 - [PERSON_NAME] CAN CWL 12OZ CAN PK 4/12 LN 1024 BE" at bounding box center [1384, 562] width 351 height 30
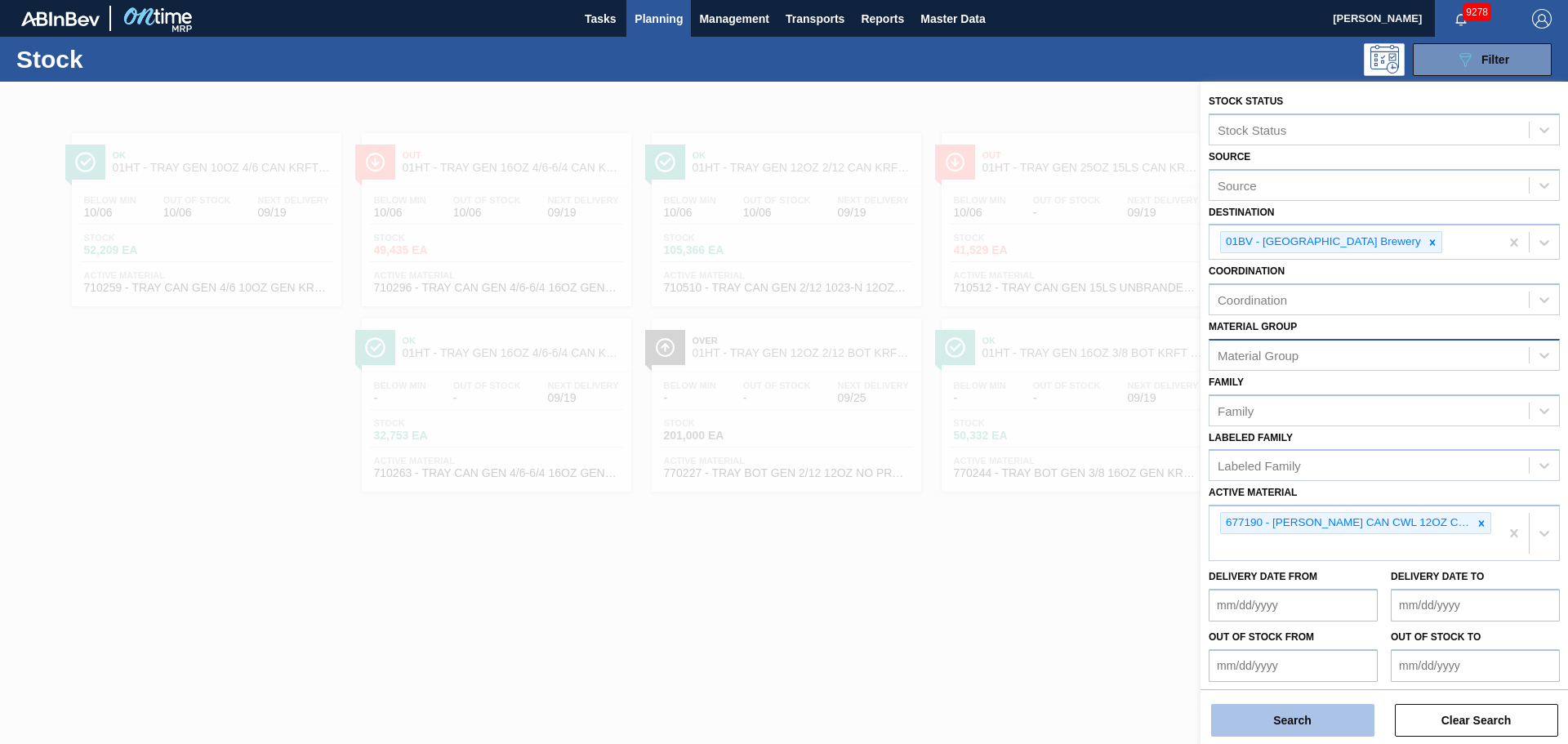
click at [1289, 716] on button "Search" at bounding box center [1293, 720] width 163 height 33
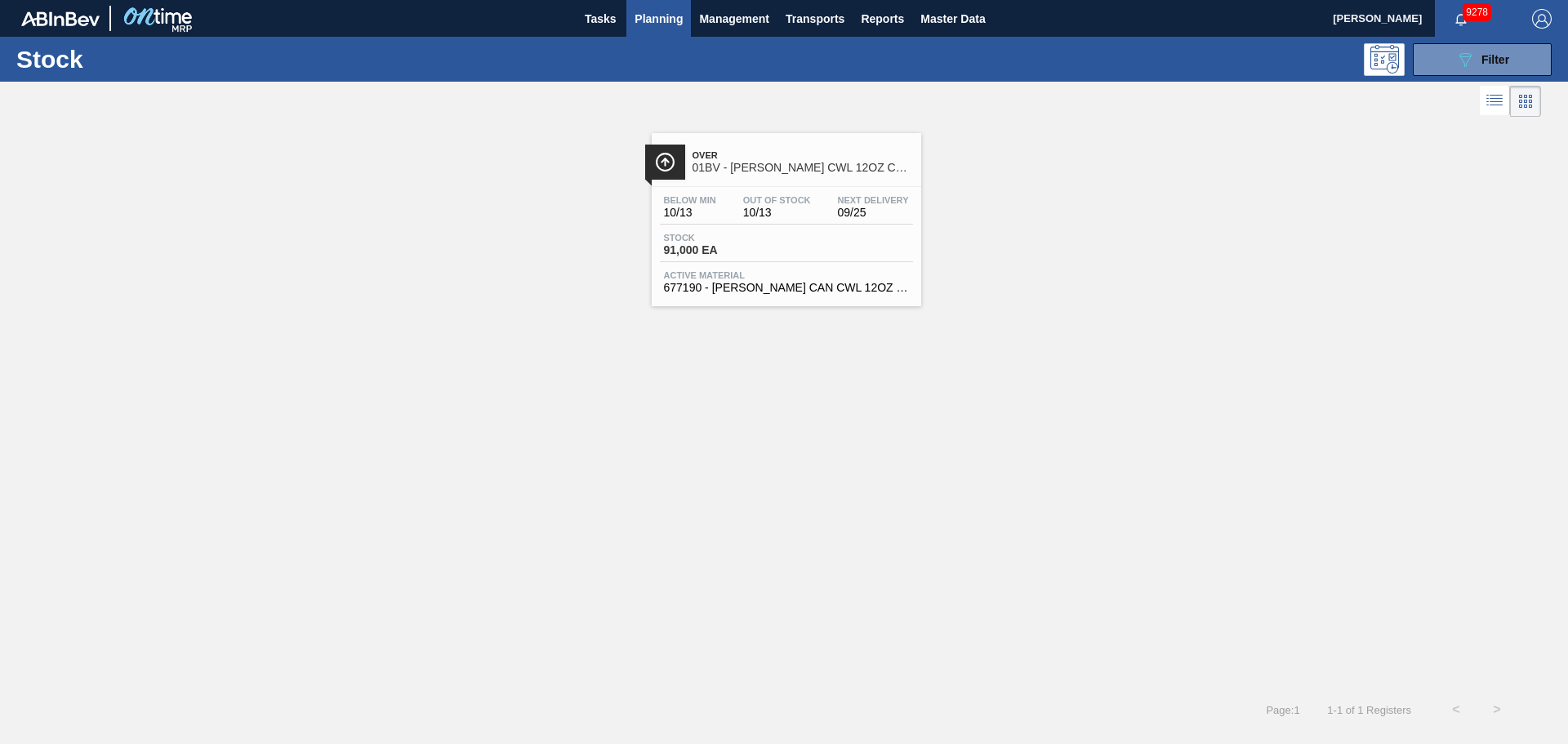
click at [782, 165] on span "01BV - [PERSON_NAME] CWL 12OZ CAN 4/12 CAN PACK" at bounding box center [803, 168] width 221 height 12
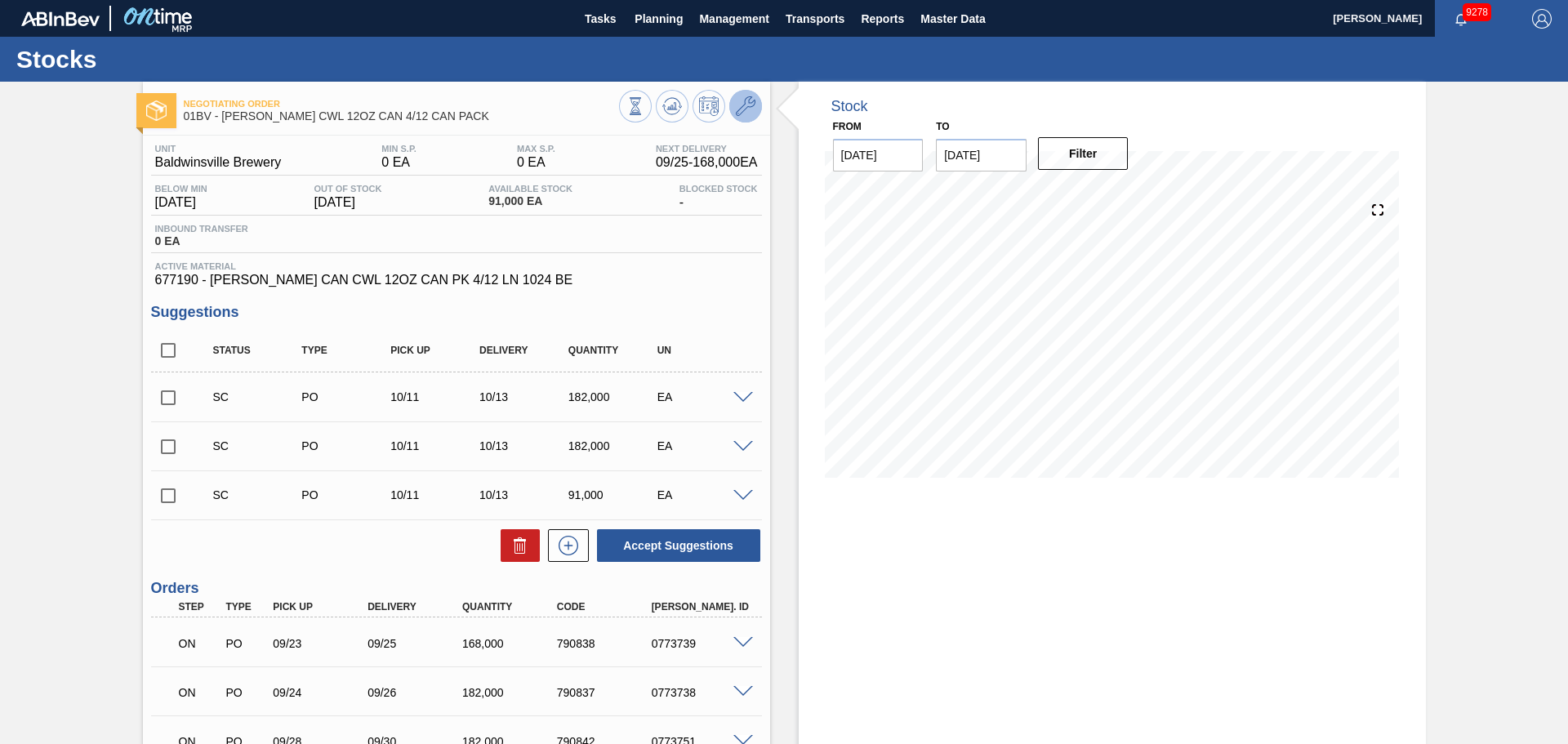
click at [741, 118] on button at bounding box center [745, 106] width 33 height 33
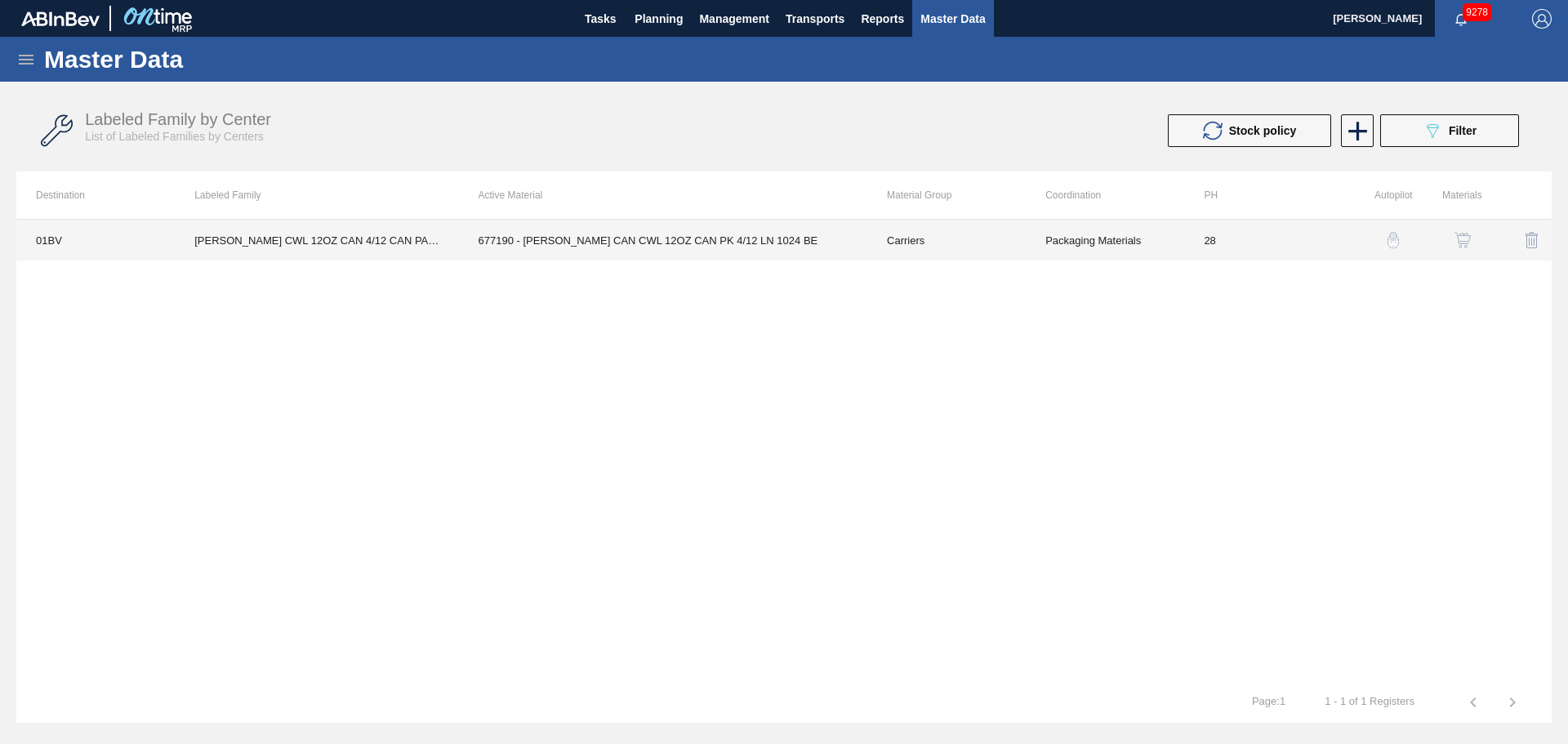
click at [807, 225] on td "677190 - [PERSON_NAME] CAN CWL 12OZ CAN PK 4/12 LN 1024 BE" at bounding box center [663, 240] width 409 height 41
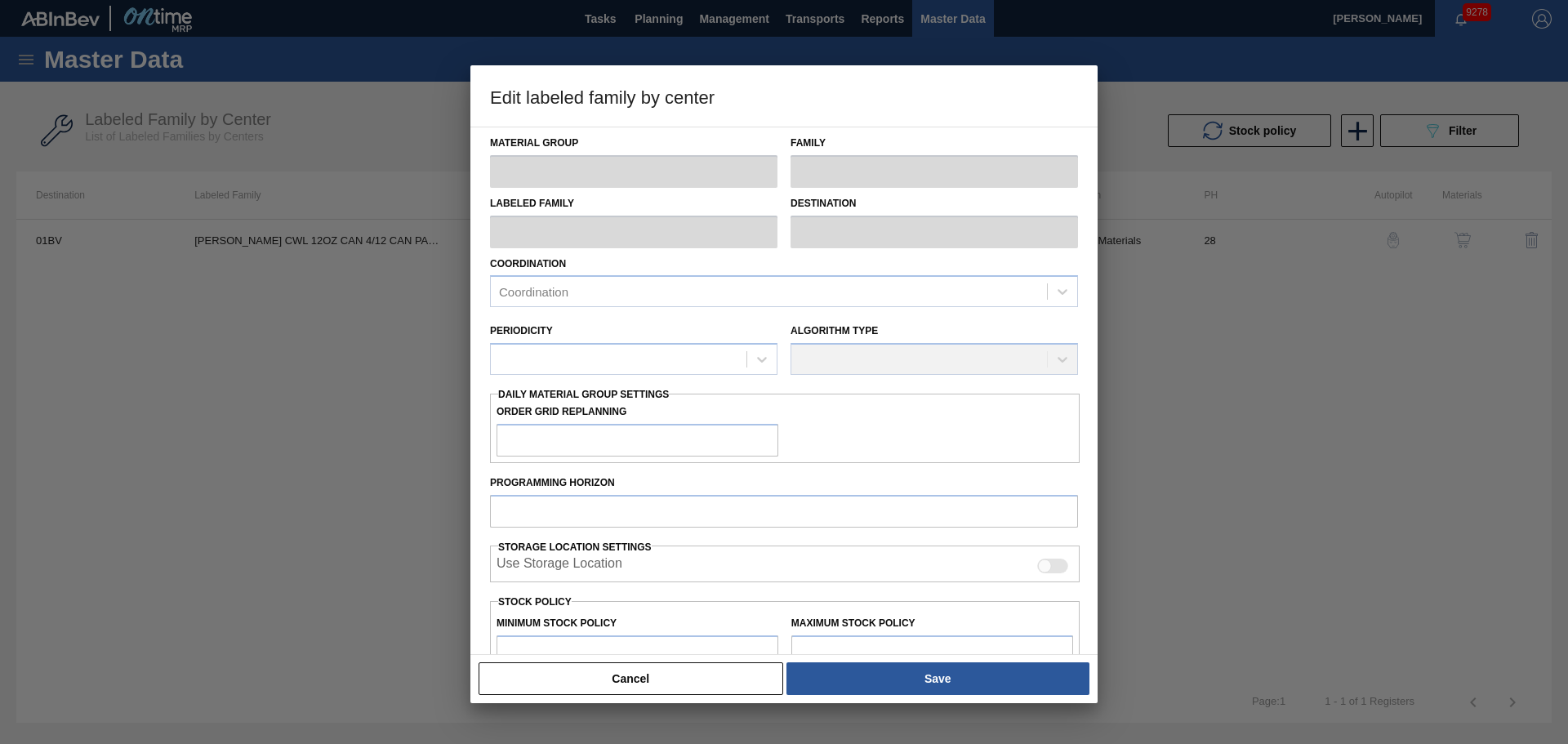
type input "Carriers"
type input "Can Carriers"
type input "[PERSON_NAME] CWL 12OZ CAN 4/12 CAN PACK"
type input "01BV - [GEOGRAPHIC_DATA] Brewery"
type input "28"
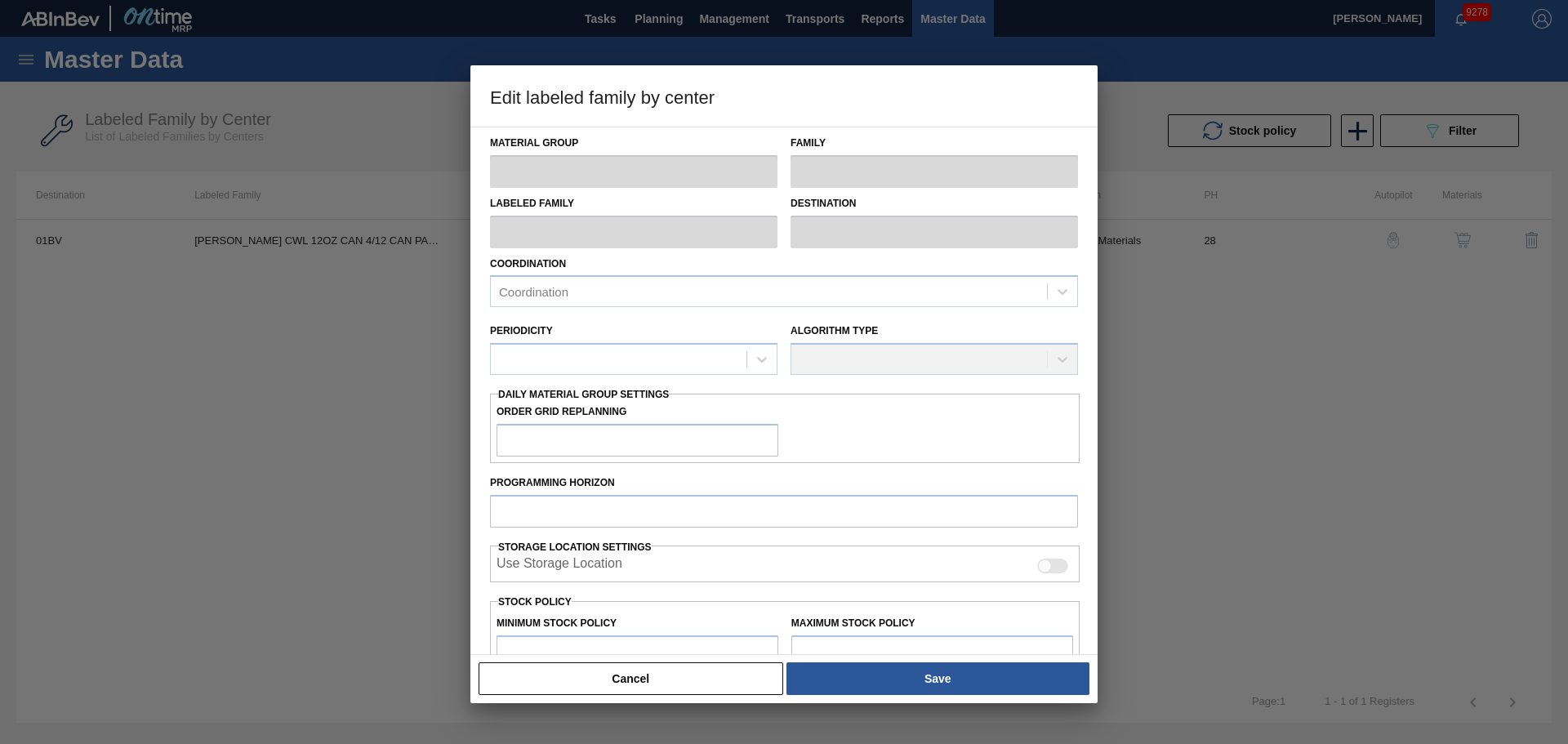
type input "0"
type input "100"
type input "0"
checkbox input "true"
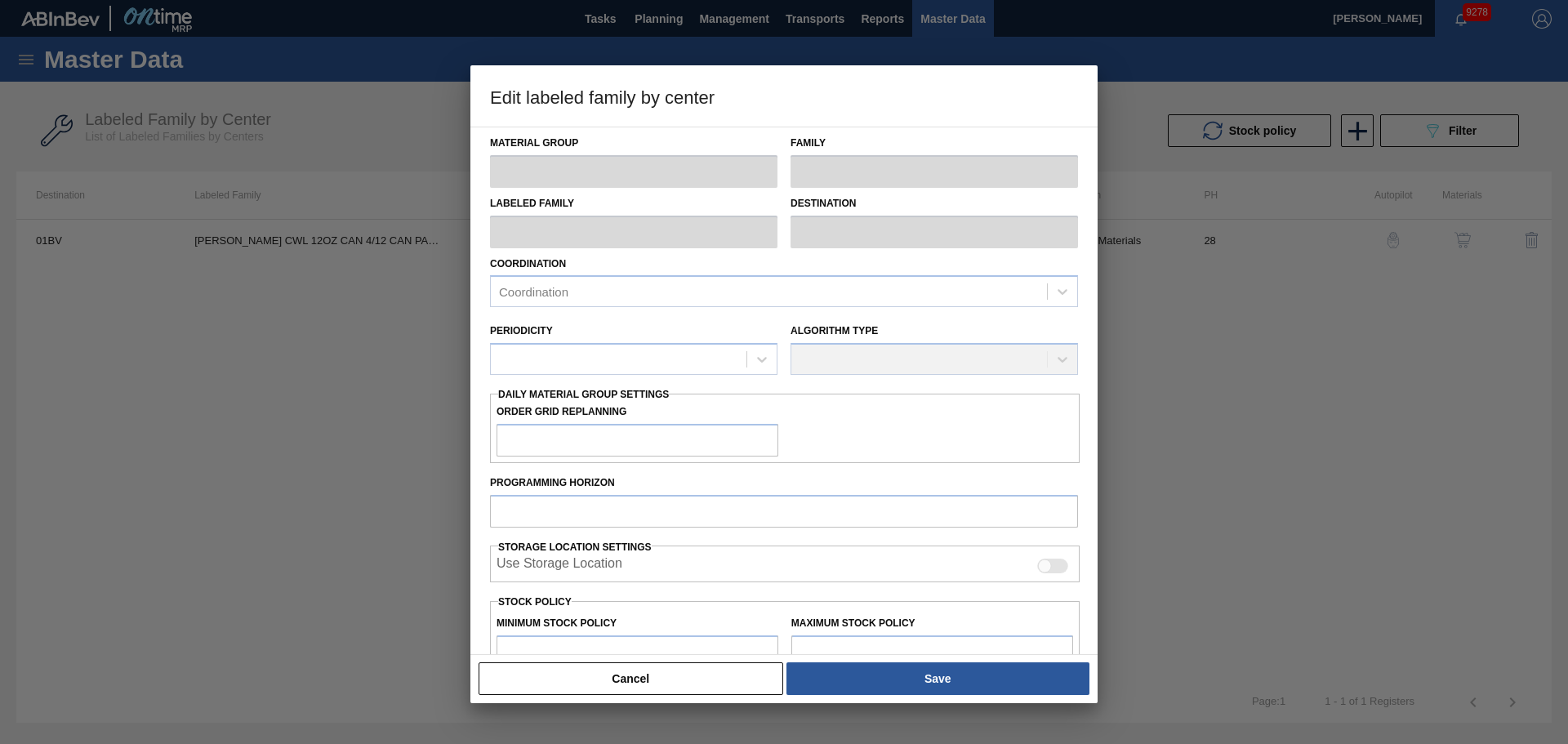
checkbox input "true"
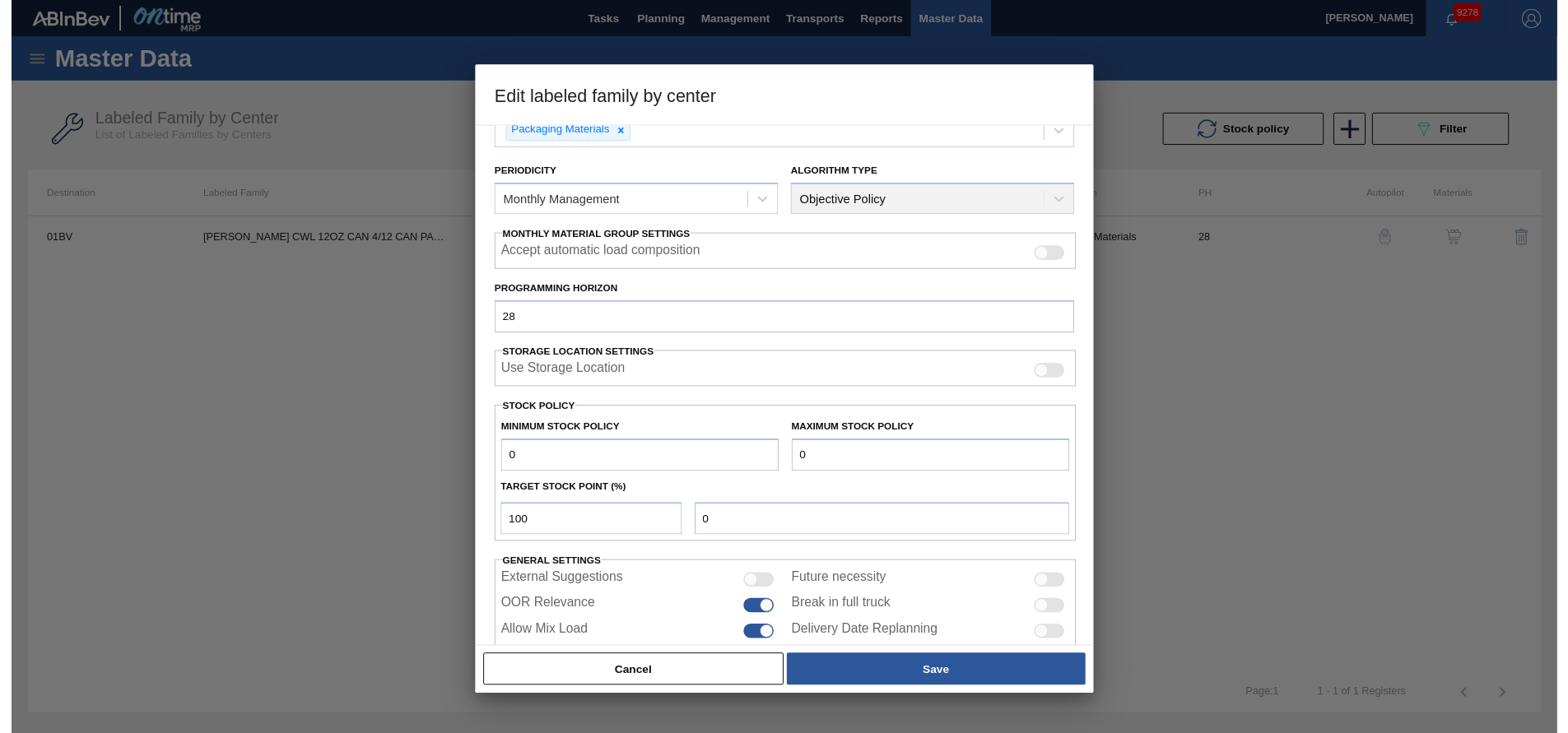
scroll to position [164, 0]
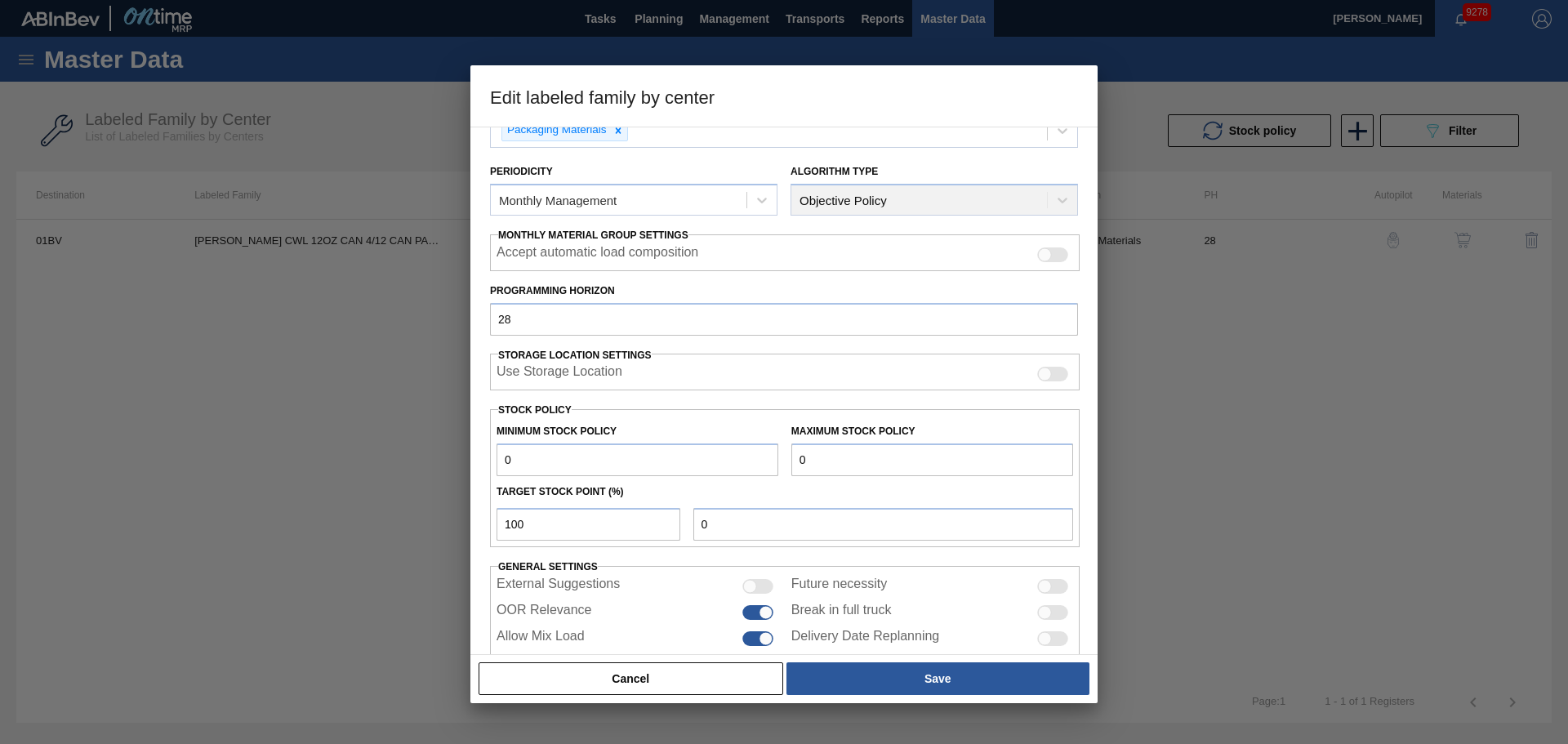
drag, startPoint x: 544, startPoint y: 449, endPoint x: 411, endPoint y: 457, distance: 133.2
click at [413, 457] on div "Edit labeled family by center Material Group Carriers Family Can Carriers Label…" at bounding box center [784, 372] width 1568 height 744
type input "1"
type input "10"
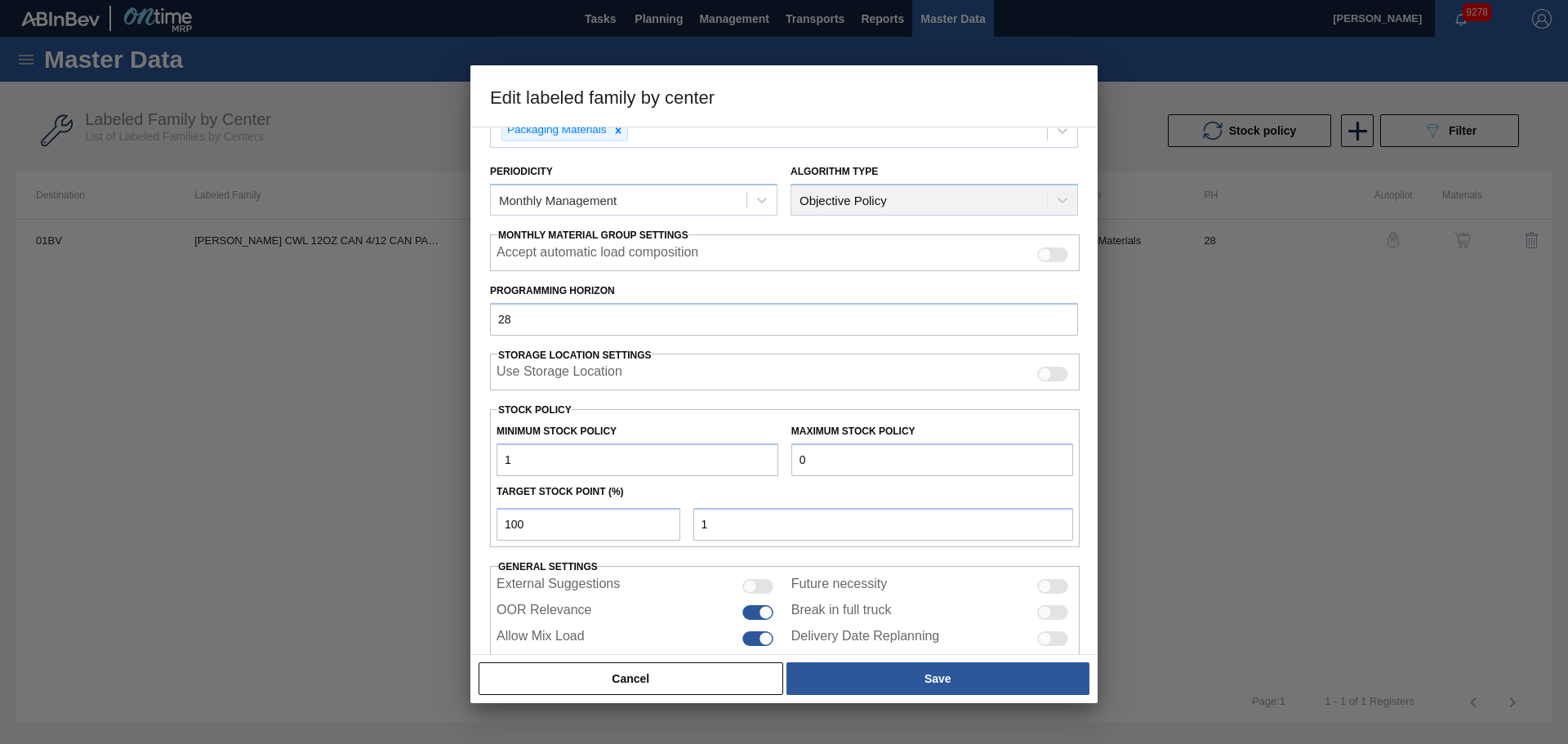
type input "10"
type input "105"
type input "1,050"
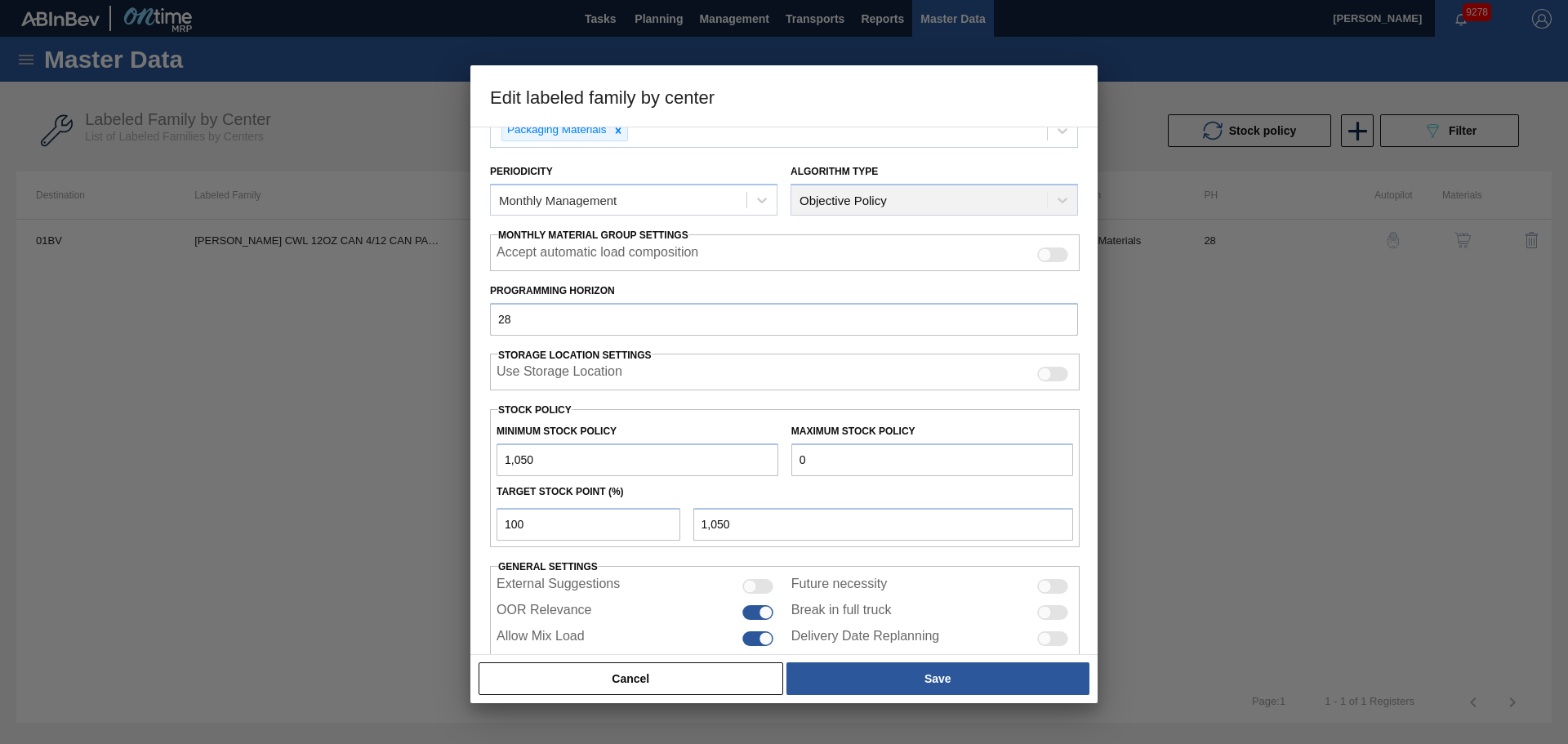
type input "10,500"
type input "5"
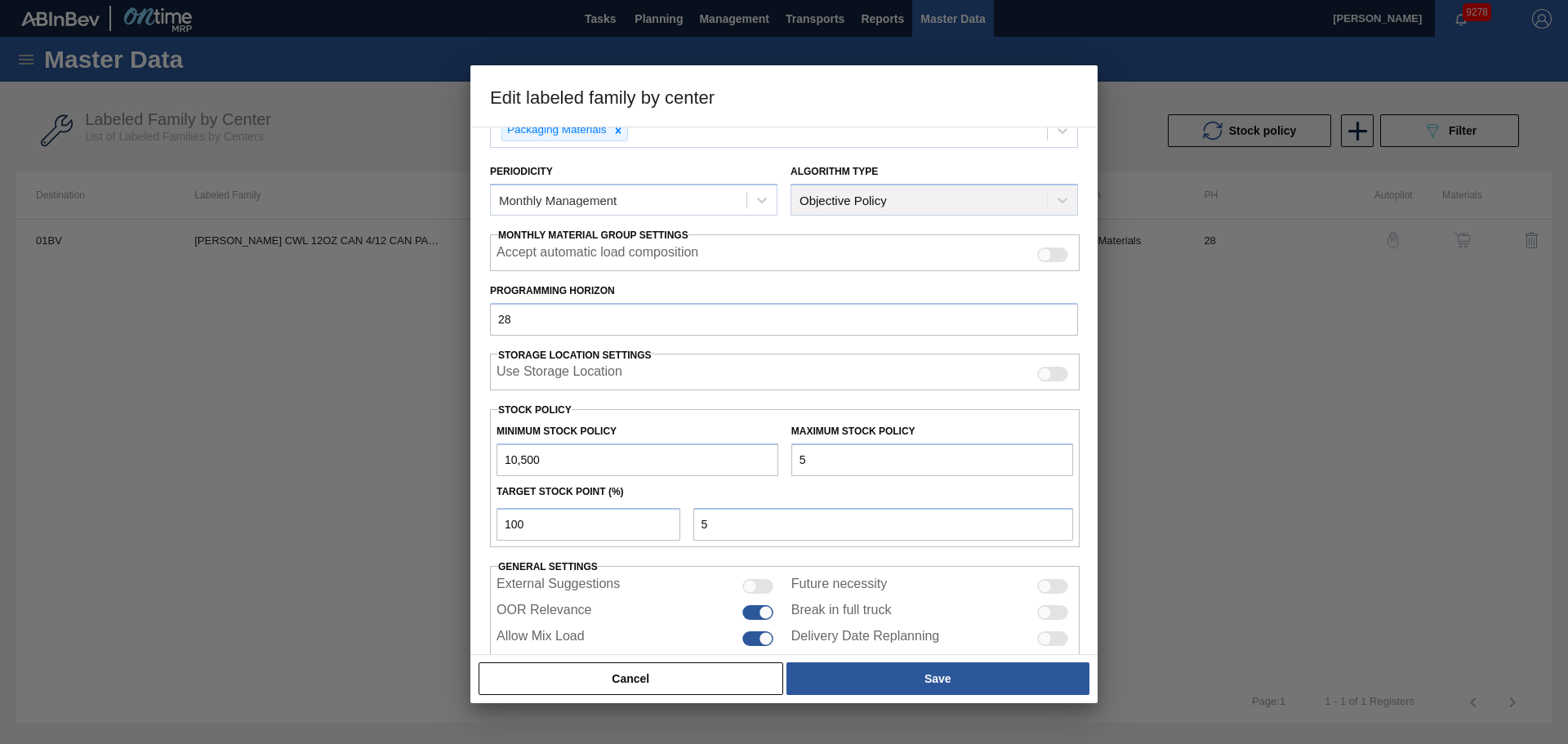
type input "55"
type input "556"
type input "5,560"
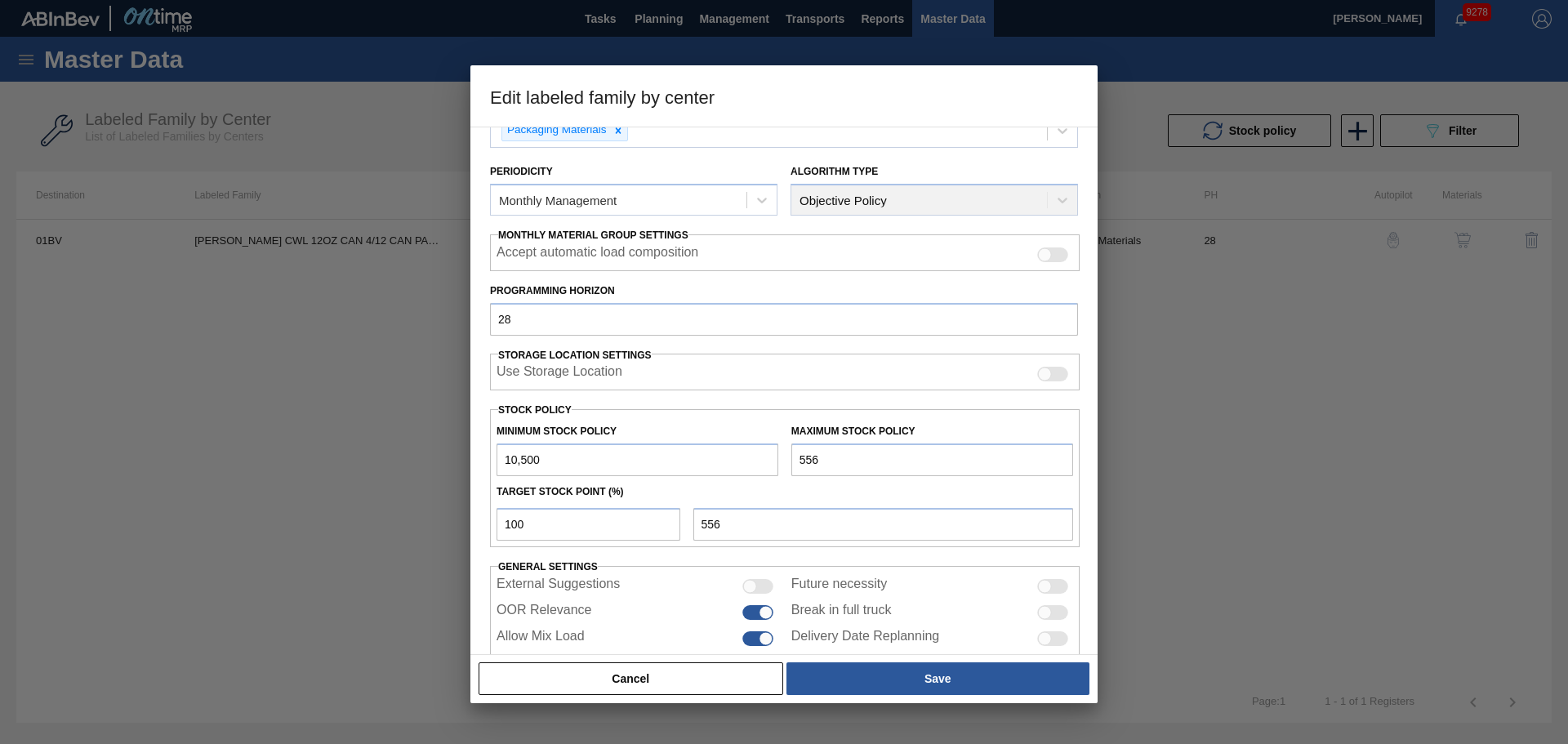
type input "5,560"
type input "55,605"
type input "556,054"
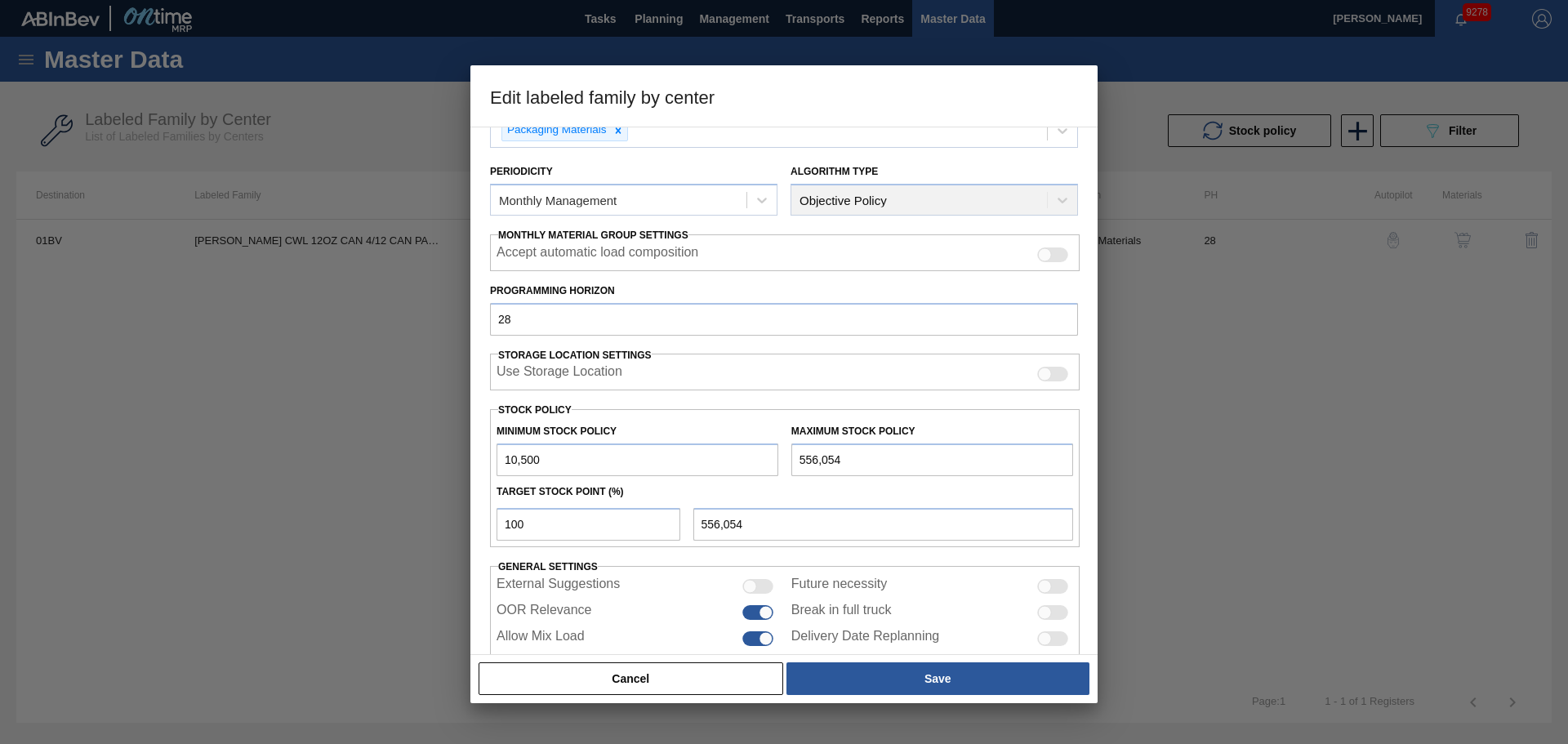
type input "556,054"
drag, startPoint x: 375, startPoint y: 516, endPoint x: 361, endPoint y: 524, distance: 16.1
click at [361, 523] on div "Edit labeled family by center Material Group Carriers Family Can Carriers Label…" at bounding box center [784, 372] width 1568 height 744
type input "0"
type input "10,500"
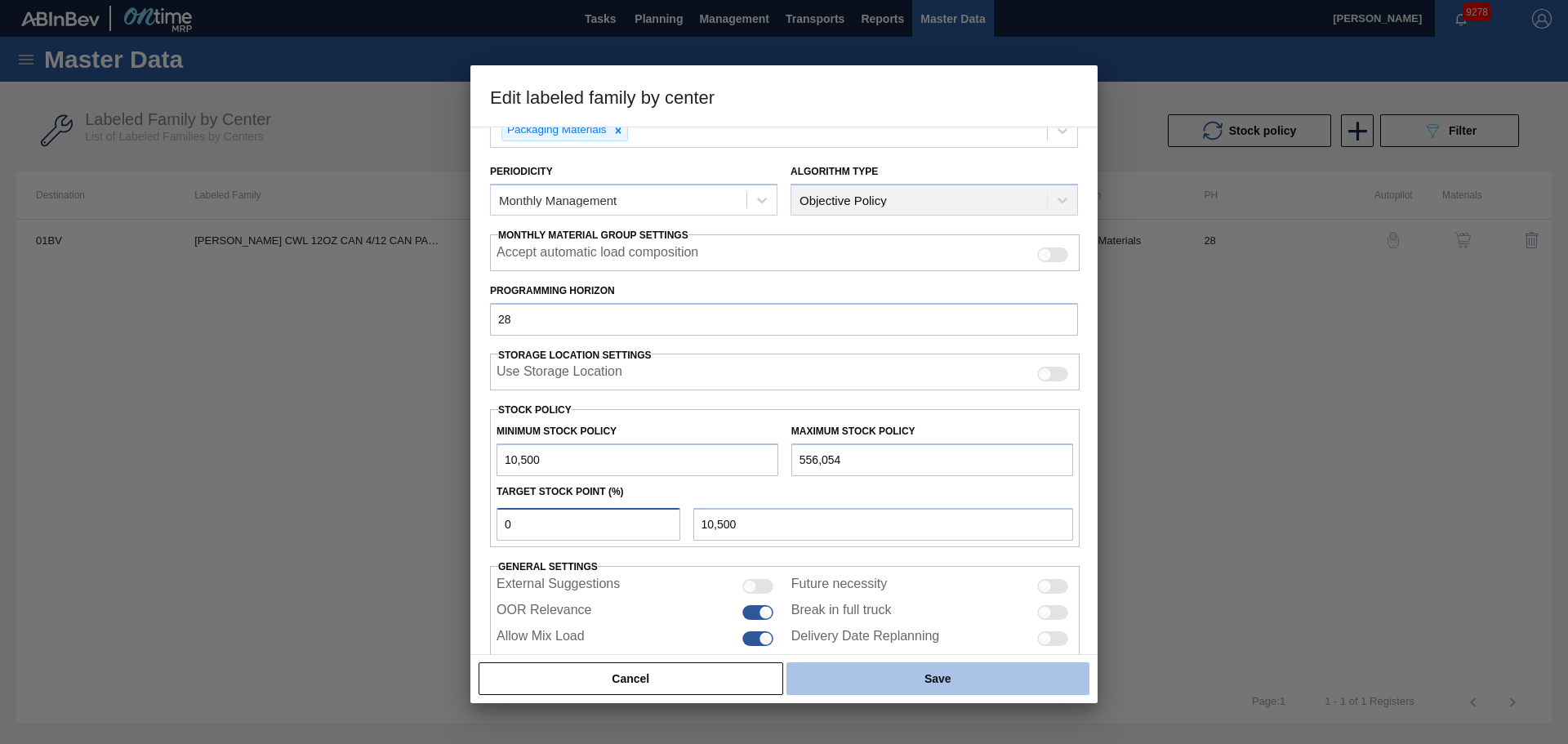
type input "0"
click at [971, 683] on button "Save" at bounding box center [938, 679] width 303 height 33
